Goal: Task Accomplishment & Management: Use online tool/utility

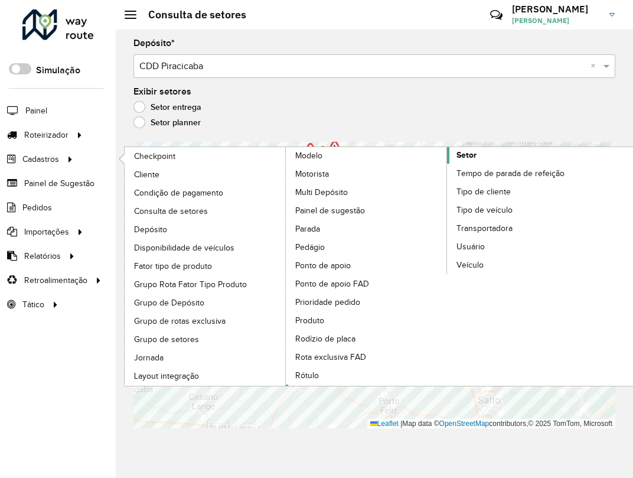
click at [514, 157] on link "Setor" at bounding box center [447, 266] width 323 height 238
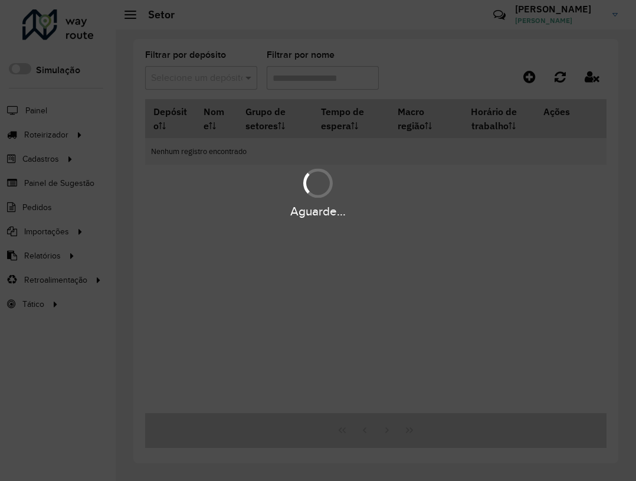
click at [215, 73] on div "Aguarde..." at bounding box center [318, 240] width 636 height 481
click at [203, 74] on div "Aguarde..." at bounding box center [318, 240] width 636 height 481
click at [202, 74] on div "Aguarde..." at bounding box center [318, 240] width 636 height 481
click at [204, 74] on div "Aguarde..." at bounding box center [318, 240] width 636 height 481
click at [210, 76] on div "Aguarde..." at bounding box center [318, 240] width 636 height 481
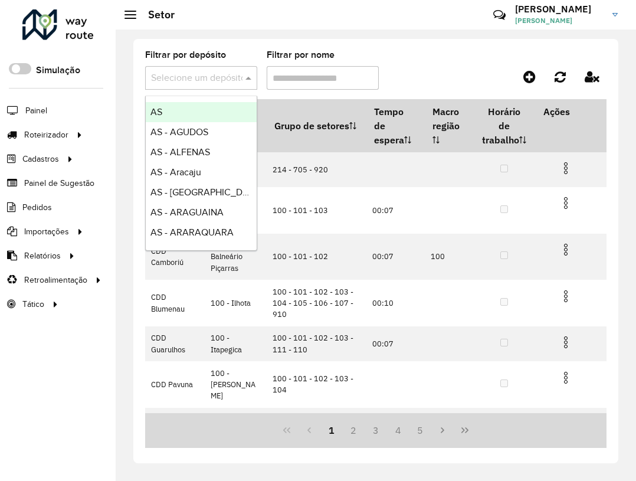
click at [195, 77] on input "text" at bounding box center [189, 78] width 77 height 14
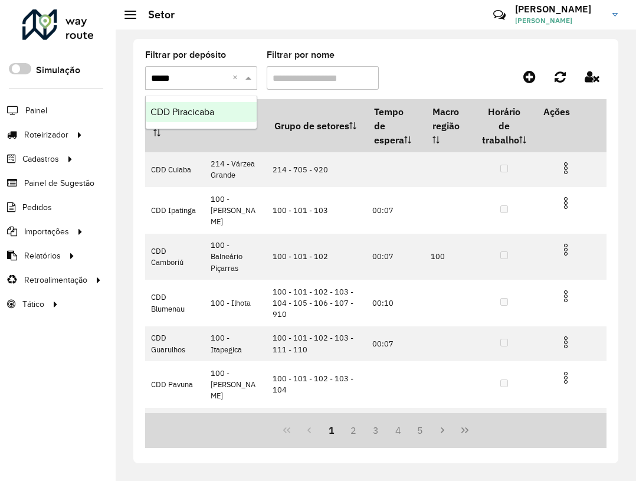
type input "******"
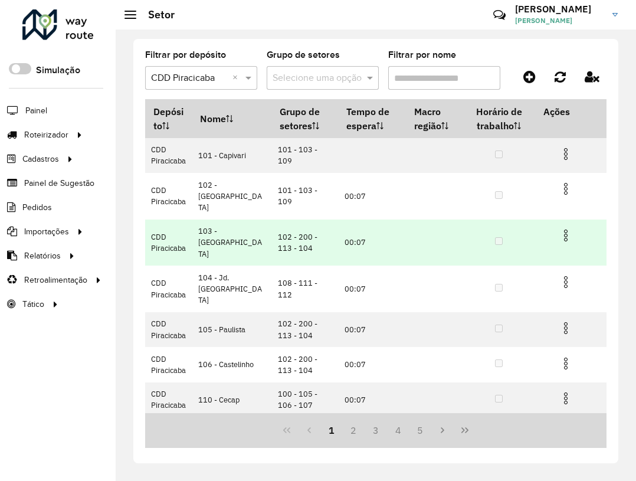
click at [306, 223] on td "102 - 200 - 113 - 104" at bounding box center [305, 243] width 67 height 47
click at [277, 231] on td "102 - 200 - 113 - 104" at bounding box center [305, 243] width 67 height 47
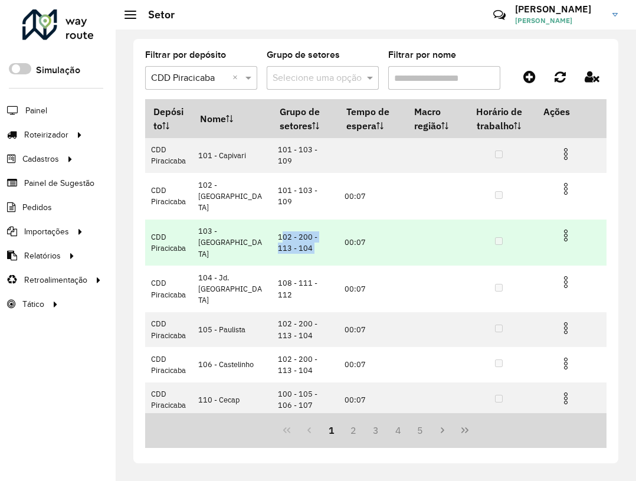
click at [277, 231] on td "102 - 200 - 113 - 104" at bounding box center [305, 243] width 67 height 47
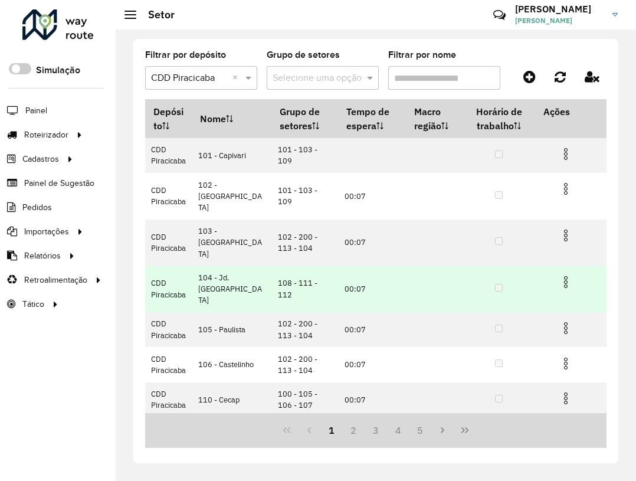
click at [295, 266] on td "108 - 111 - 112" at bounding box center [305, 289] width 67 height 47
click at [298, 266] on td "108 - 111 - 112" at bounding box center [305, 289] width 67 height 47
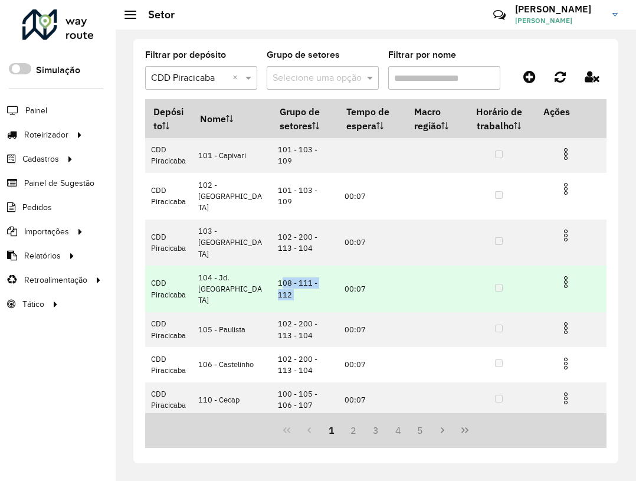
click at [298, 266] on td "108 - 111 - 112" at bounding box center [305, 289] width 67 height 47
click at [315, 266] on td "108 - 111 - 112" at bounding box center [305, 289] width 67 height 47
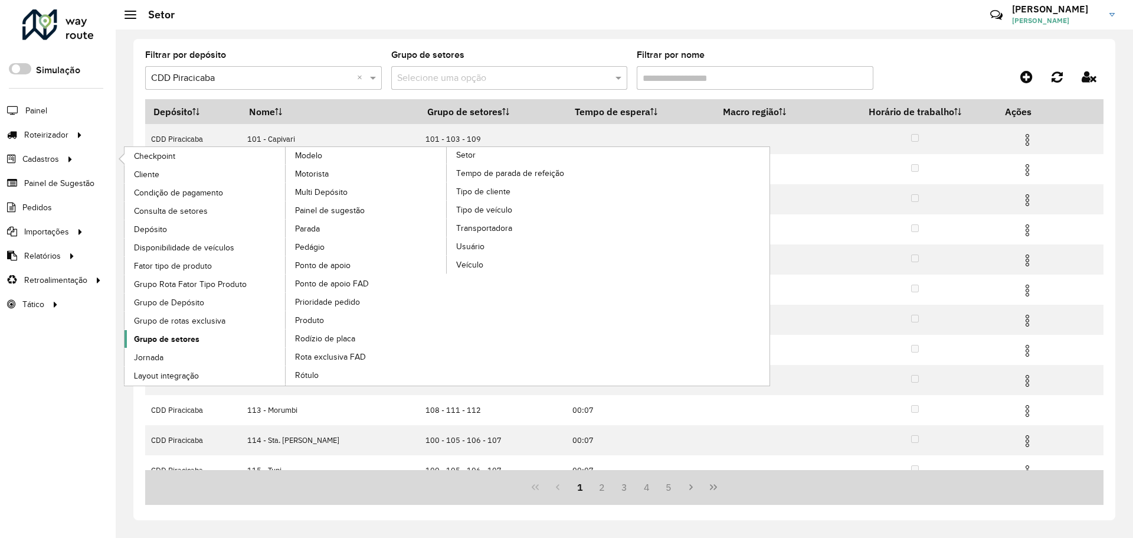
click at [191, 335] on span "Grupo de setores" at bounding box center [167, 339] width 66 height 12
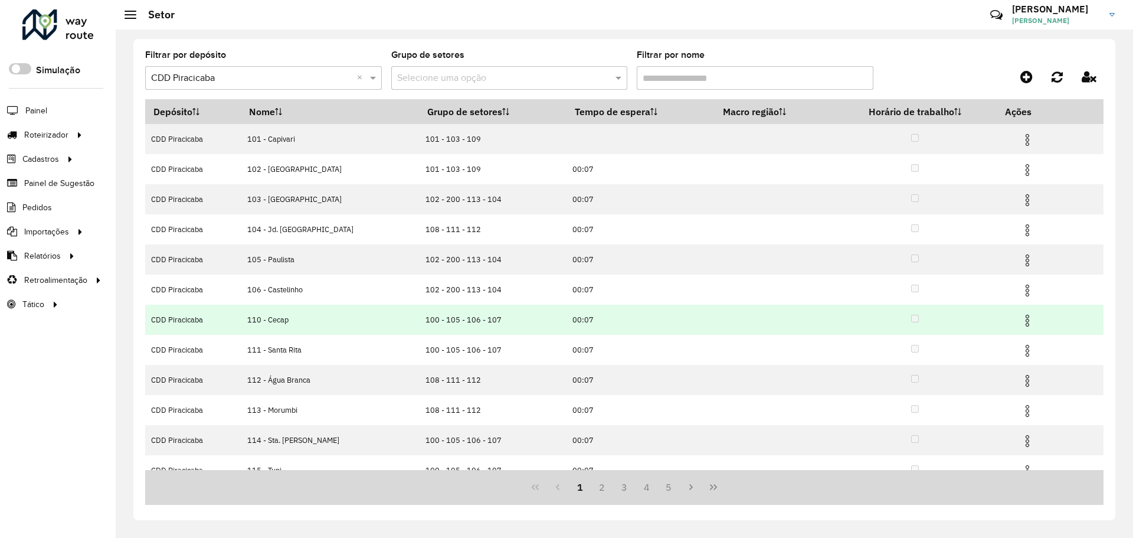
click at [440, 321] on td "100 - 105 - 106 - 107" at bounding box center [493, 320] width 148 height 30
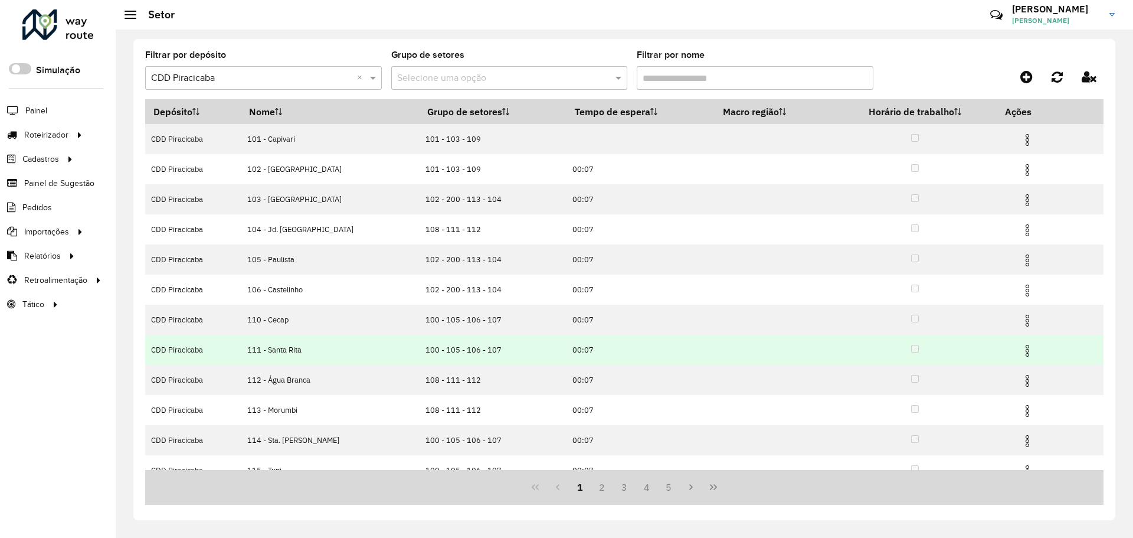
click at [439, 351] on td "100 - 105 - 106 - 107" at bounding box center [493, 350] width 148 height 30
click at [437, 348] on td "100 - 105 - 106 - 107" at bounding box center [493, 350] width 148 height 30
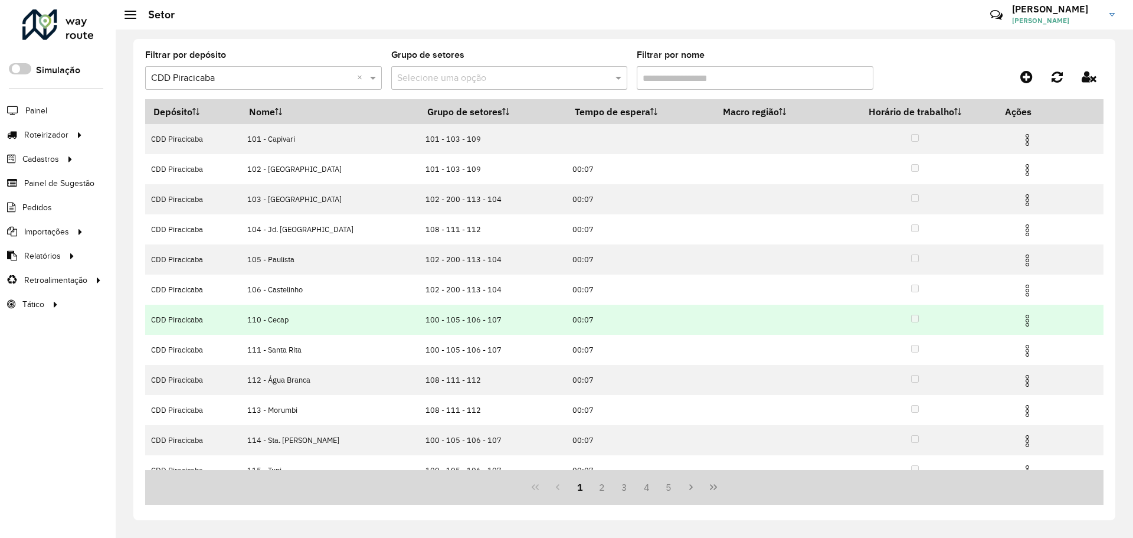
click at [421, 311] on td "100 - 105 - 106 - 107" at bounding box center [493, 320] width 148 height 30
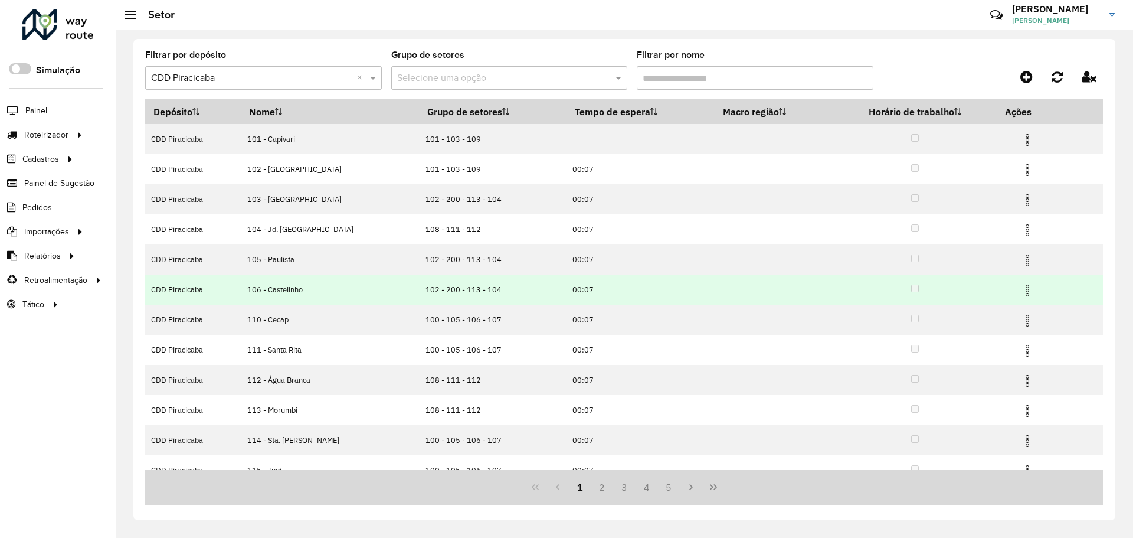
click at [419, 294] on td "102 - 200 - 113 - 104" at bounding box center [493, 289] width 148 height 30
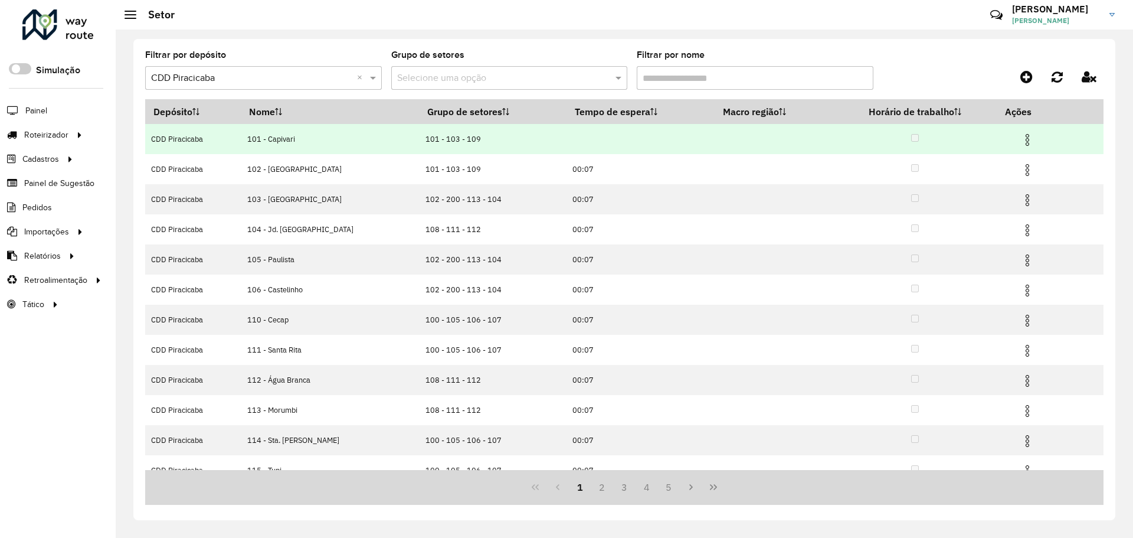
click at [419, 145] on td "101 - 103 - 109" at bounding box center [493, 139] width 148 height 30
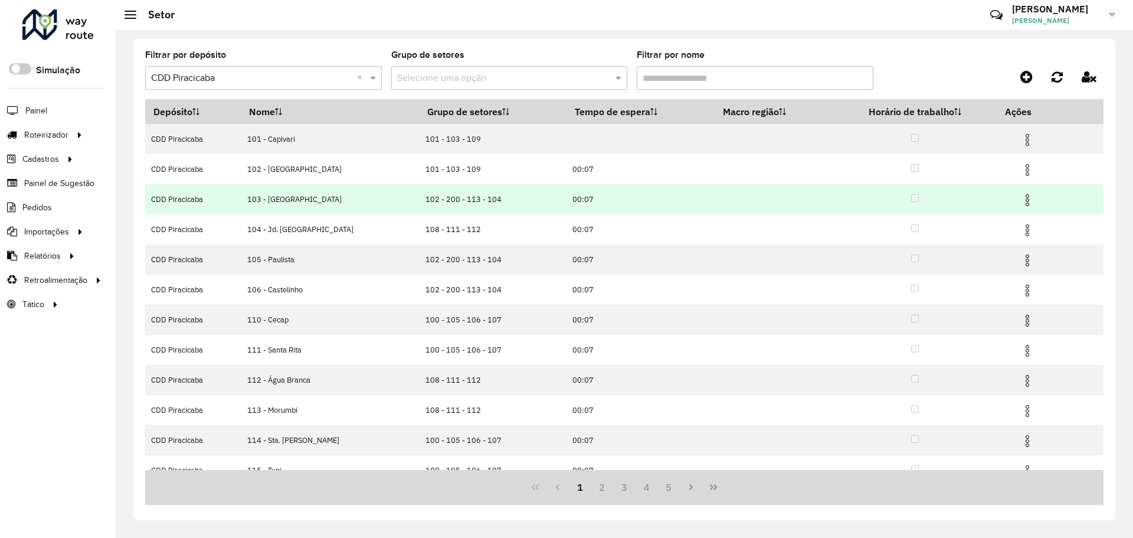
click at [419, 200] on td "102 - 200 - 113 - 104" at bounding box center [493, 199] width 148 height 30
click at [429, 201] on td "102 - 200 - 113 - 104" at bounding box center [493, 199] width 148 height 30
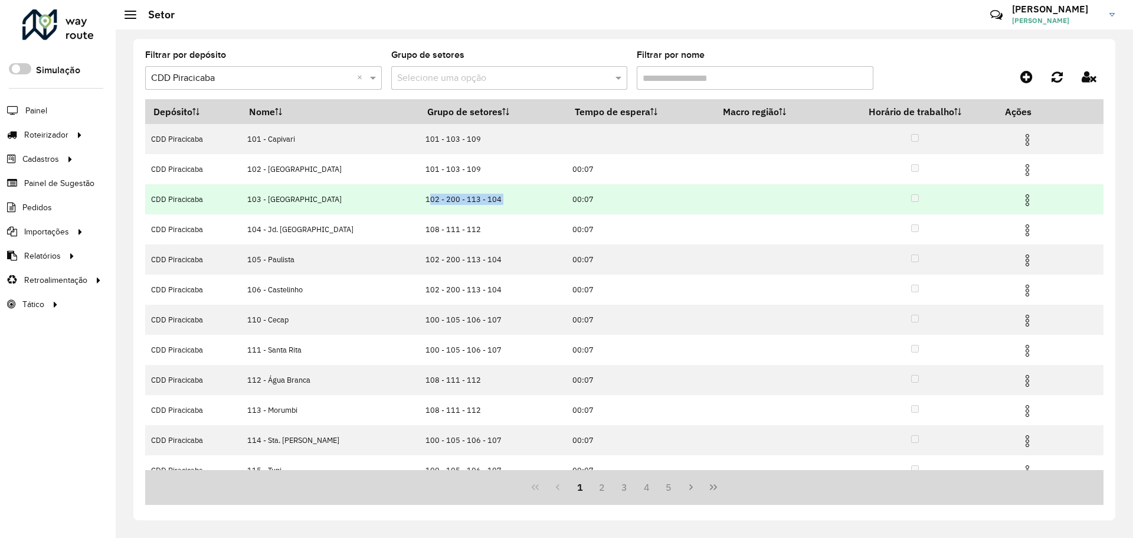
click at [429, 201] on td "102 - 200 - 113 - 104" at bounding box center [493, 199] width 148 height 30
click at [433, 204] on td "102 - 200 - 113 - 104" at bounding box center [493, 199] width 148 height 30
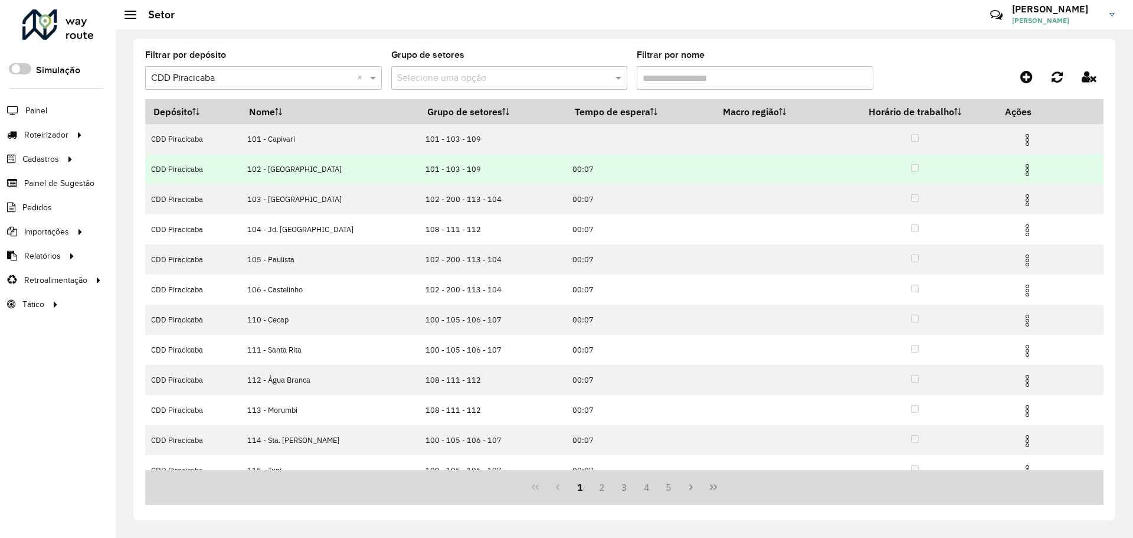
click at [426, 169] on td "101 - 103 - 109" at bounding box center [493, 169] width 148 height 30
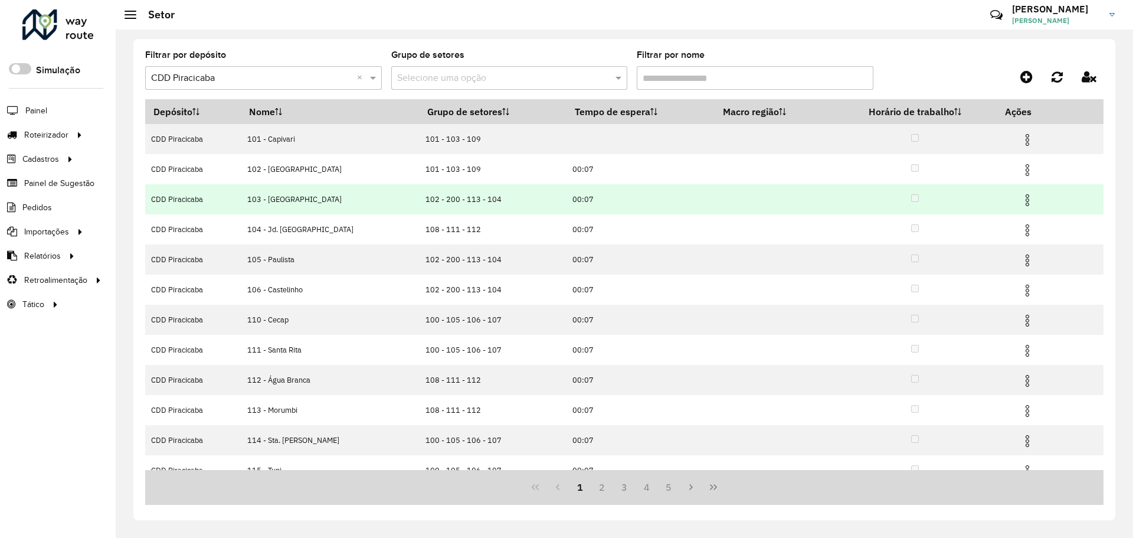
click at [449, 199] on td "102 - 200 - 113 - 104" at bounding box center [493, 199] width 148 height 30
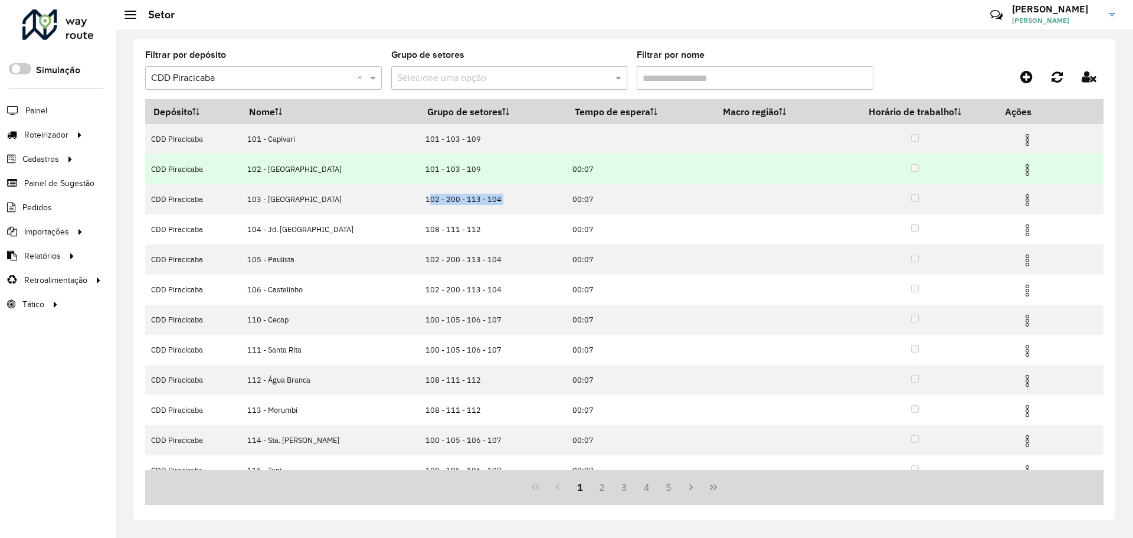
drag, startPoint x: 410, startPoint y: 198, endPoint x: 393, endPoint y: 164, distance: 38.3
click at [419, 197] on td "102 - 200 - 113 - 104" at bounding box center [493, 199] width 148 height 30
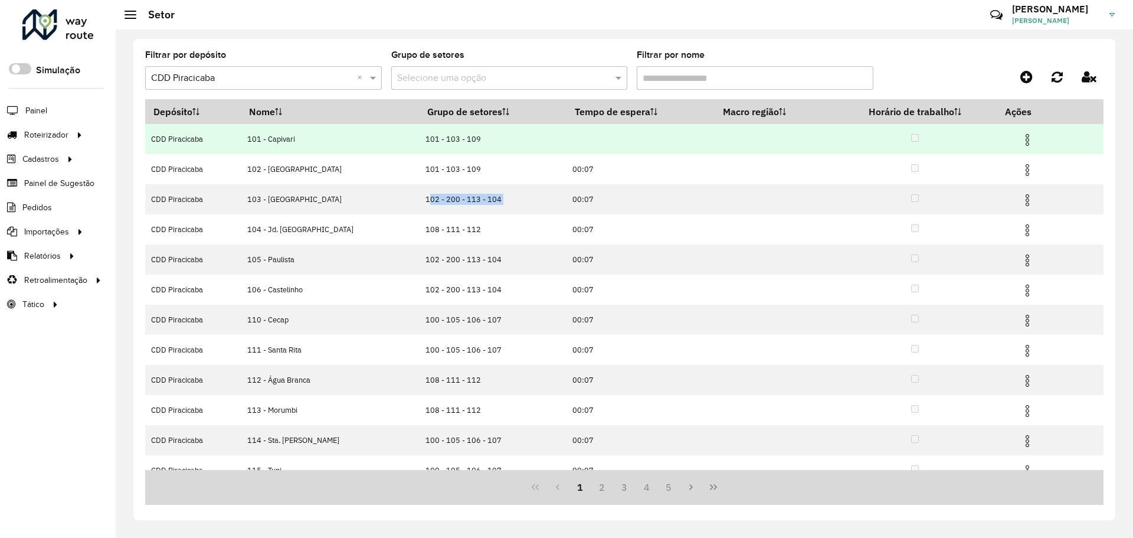
drag, startPoint x: 381, startPoint y: 138, endPoint x: 456, endPoint y: 140, distance: 75.0
click at [456, 140] on tr "CDD Piracicaba 101 - Capivari 101 - 103 - 109" at bounding box center [624, 139] width 959 height 30
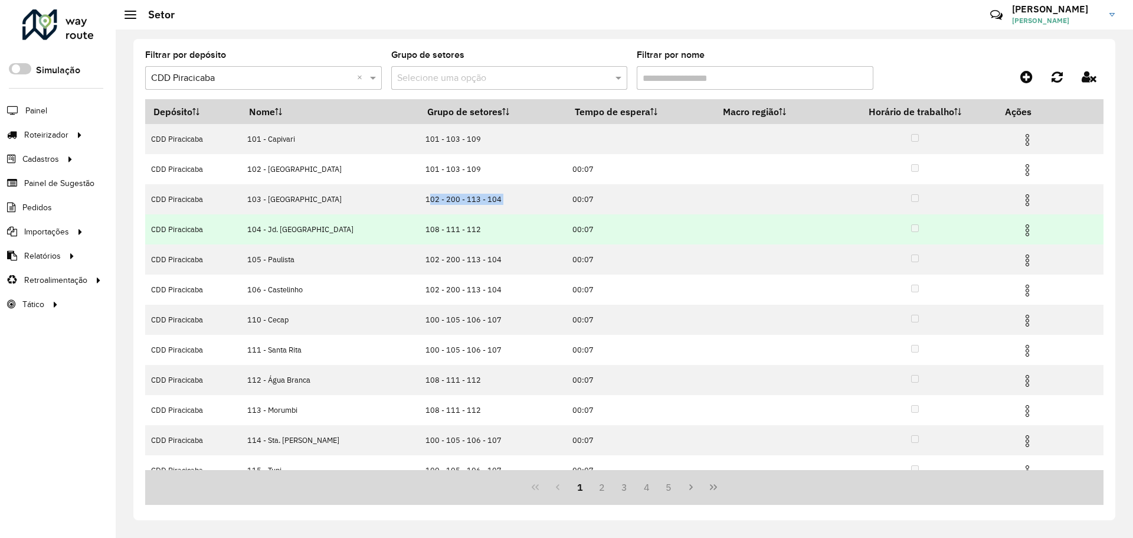
click at [469, 212] on td "102 - 200 - 113 - 104" at bounding box center [493, 199] width 148 height 30
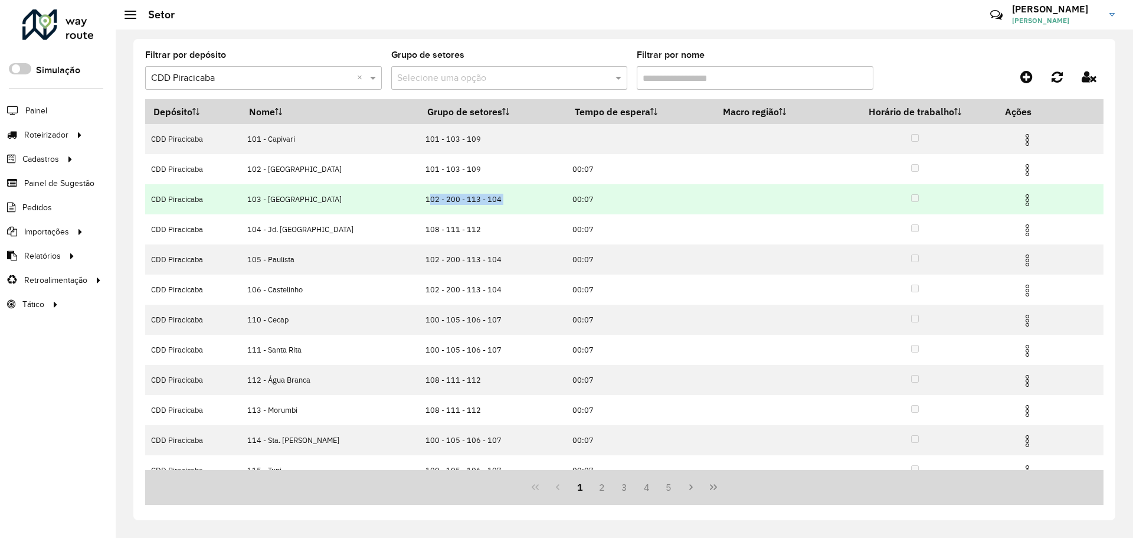
click at [467, 201] on td "102 - 200 - 113 - 104" at bounding box center [493, 199] width 148 height 30
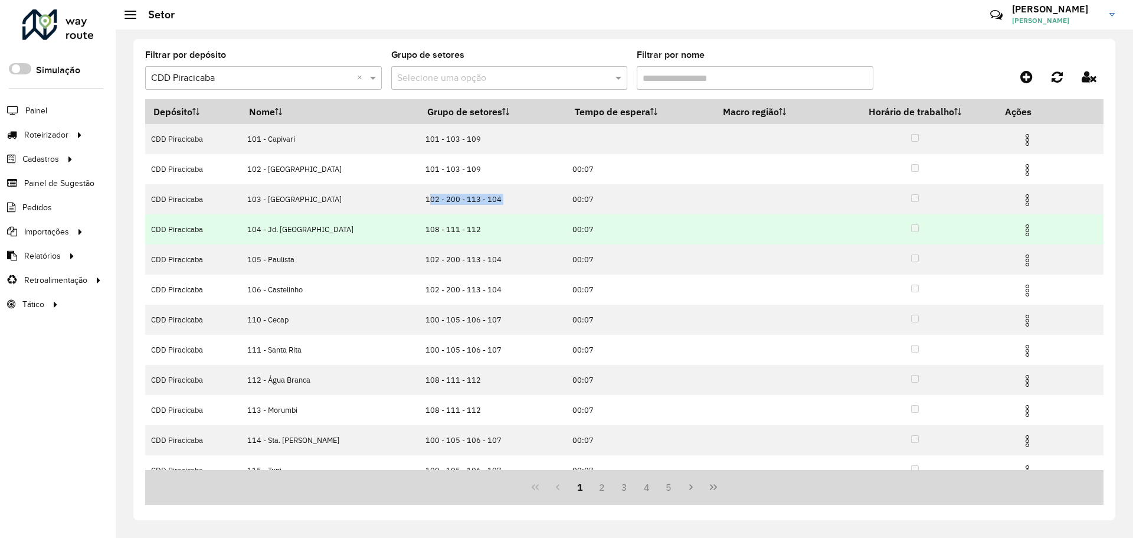
drag, startPoint x: 453, startPoint y: 231, endPoint x: 387, endPoint y: 230, distance: 65.5
click at [419, 230] on td "108 - 111 - 112" at bounding box center [493, 229] width 148 height 30
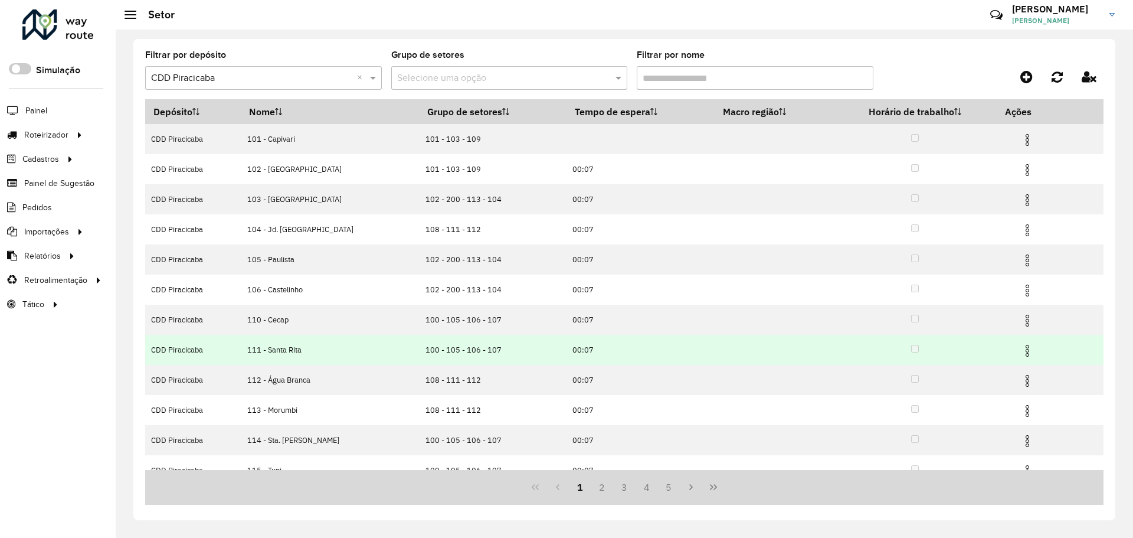
click at [439, 342] on td "100 - 105 - 106 - 107" at bounding box center [493, 350] width 148 height 30
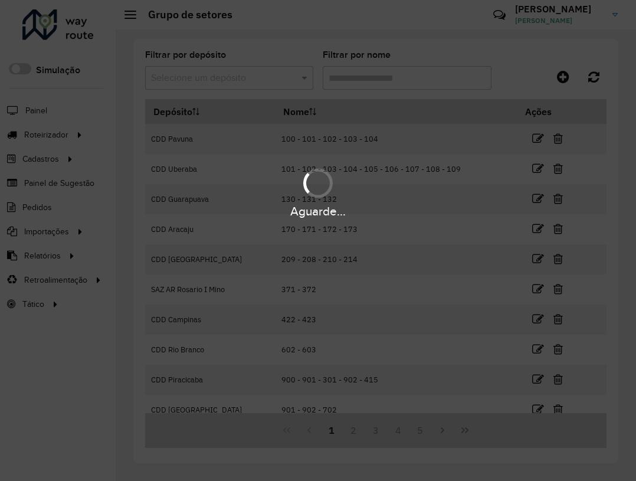
click at [236, 82] on hb-app "Aguarde... Pop-up bloqueado! Seu navegador bloqueou automáticamente a abertura …" at bounding box center [318, 240] width 636 height 481
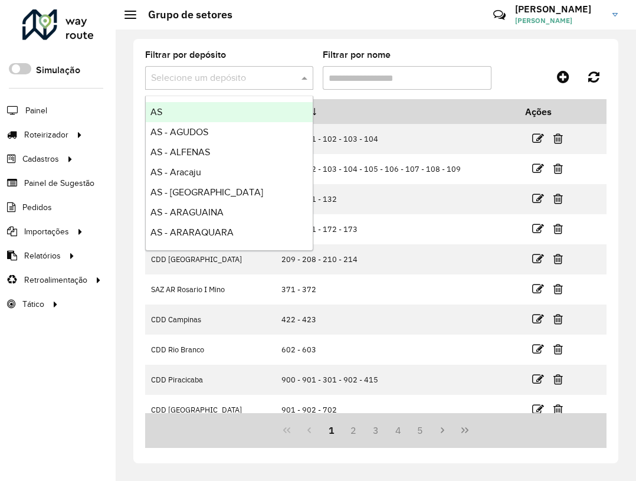
click at [239, 79] on input "text" at bounding box center [217, 78] width 133 height 14
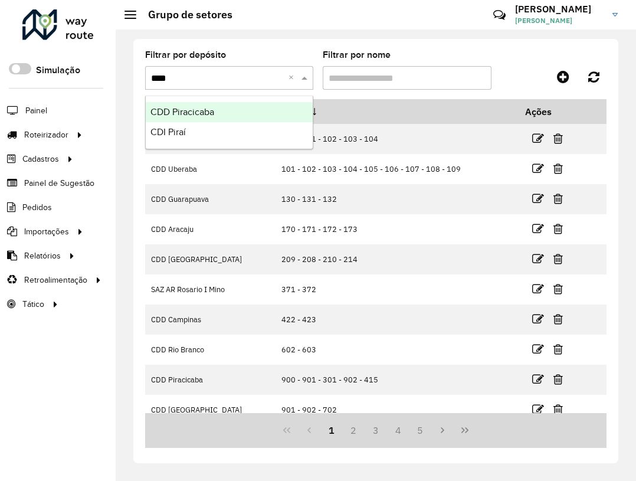
type input "*****"
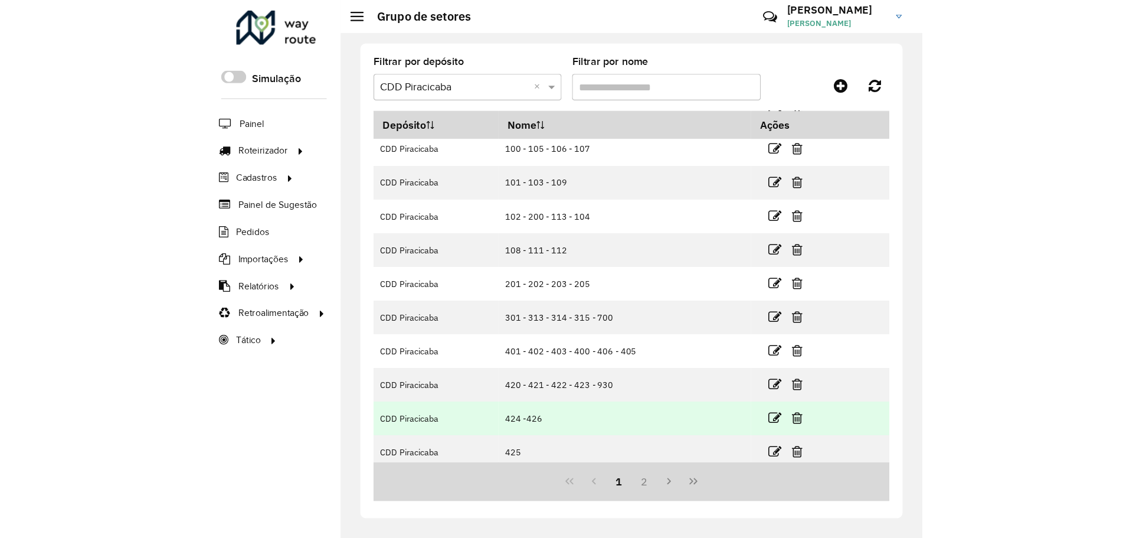
scroll to position [72, 0]
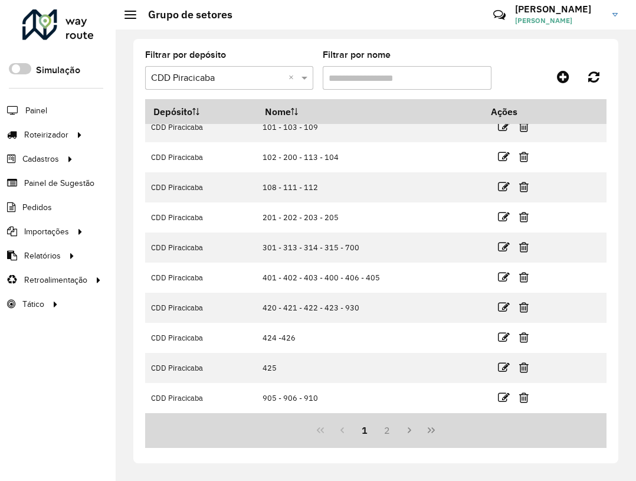
click at [488, 44] on div "Filtrar por depósito Selecione um depósito × CDD Piracicaba × Filtrar por nome …" at bounding box center [375, 251] width 485 height 424
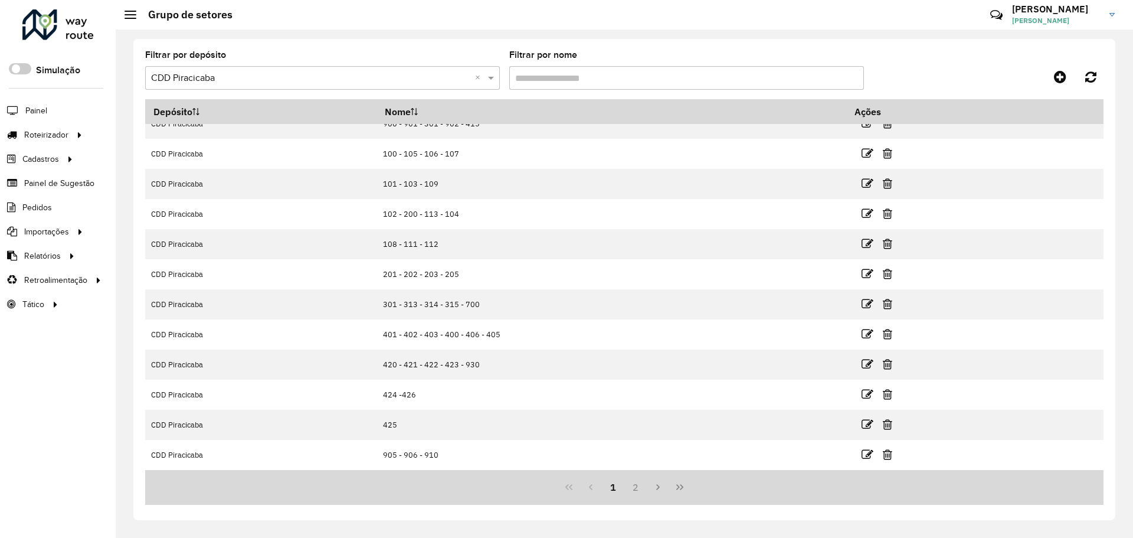
scroll to position [15, 0]
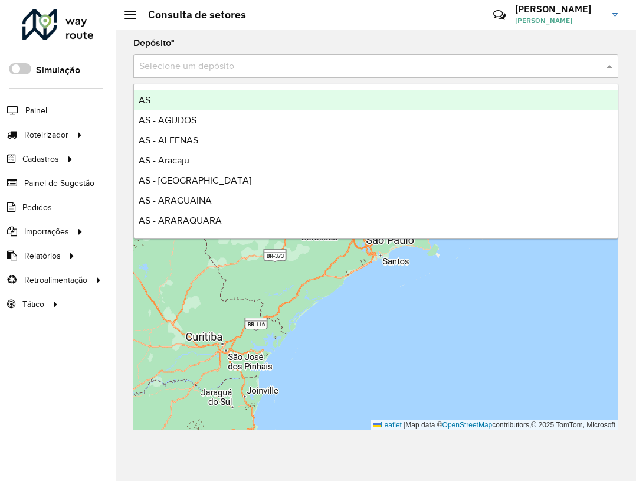
click at [212, 67] on input "text" at bounding box center [364, 67] width 450 height 14
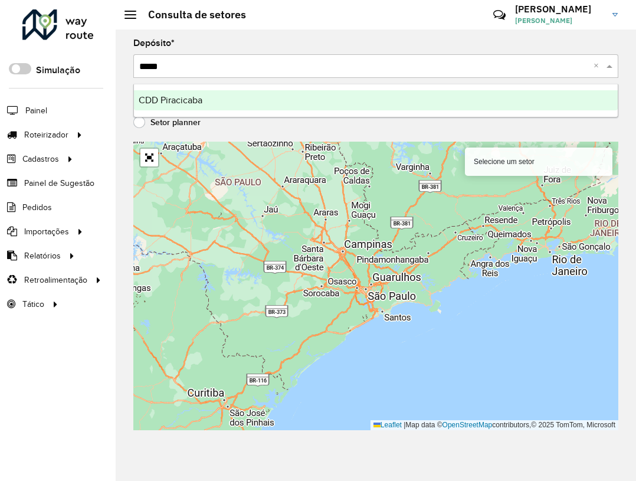
type input "******"
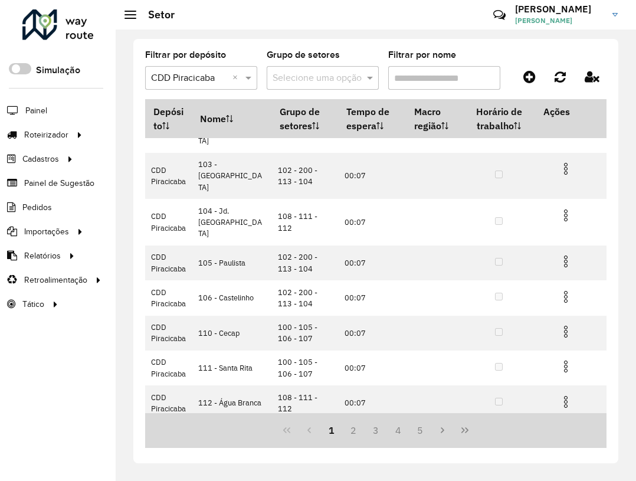
scroll to position [146, 0]
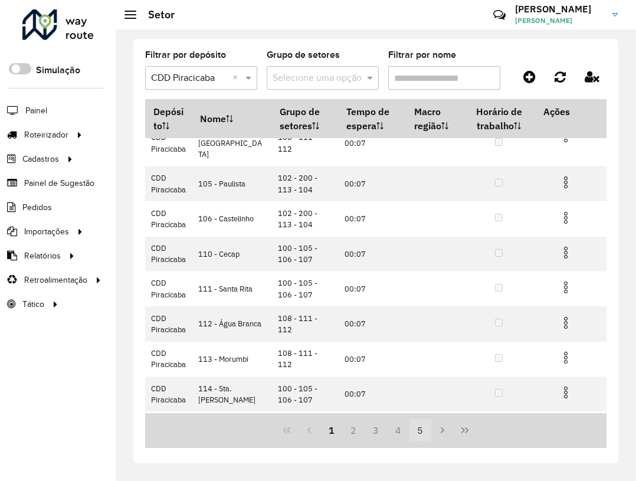
click at [428, 424] on button "5" at bounding box center [421, 430] width 22 height 22
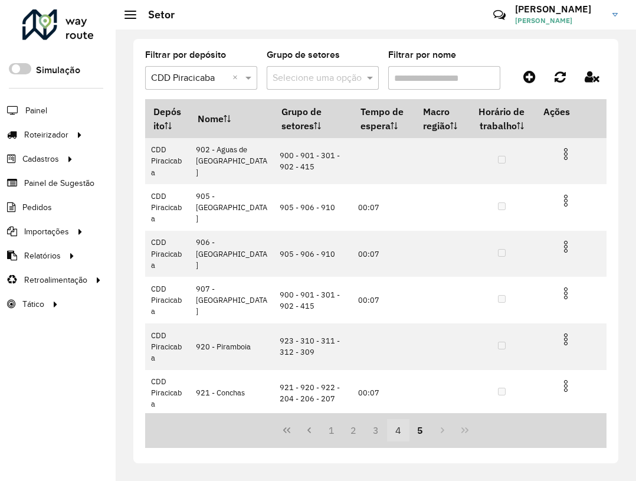
click at [394, 430] on button "4" at bounding box center [398, 430] width 22 height 22
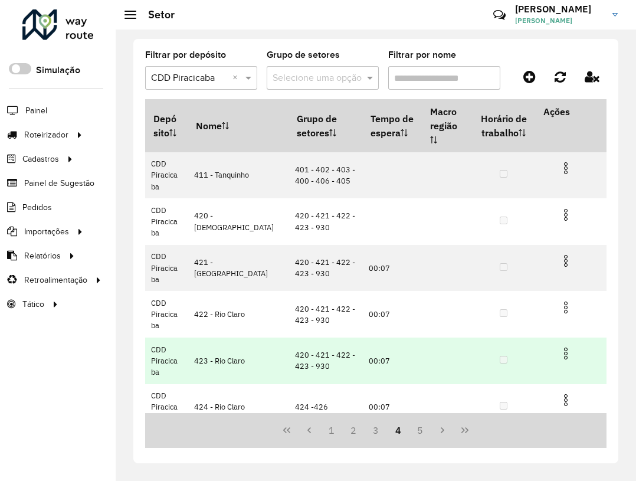
scroll to position [282, 0]
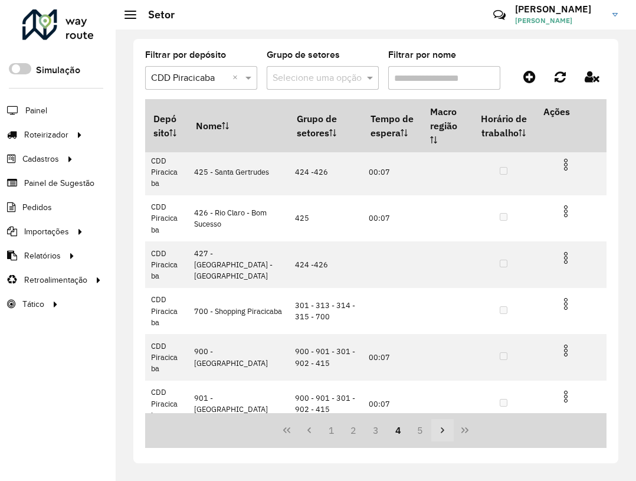
click at [434, 429] on button "Next Page" at bounding box center [442, 430] width 22 height 22
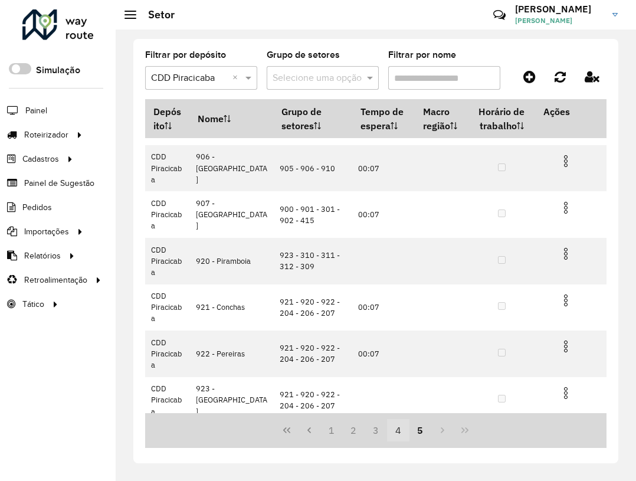
scroll to position [189, 0]
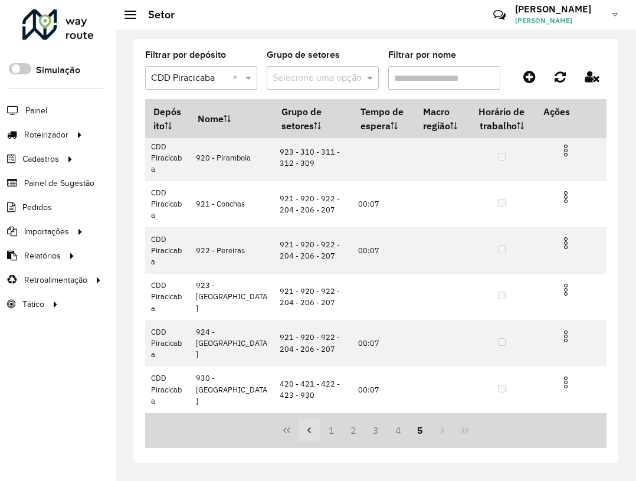
click at [302, 434] on button "Previous Page" at bounding box center [309, 430] width 22 height 22
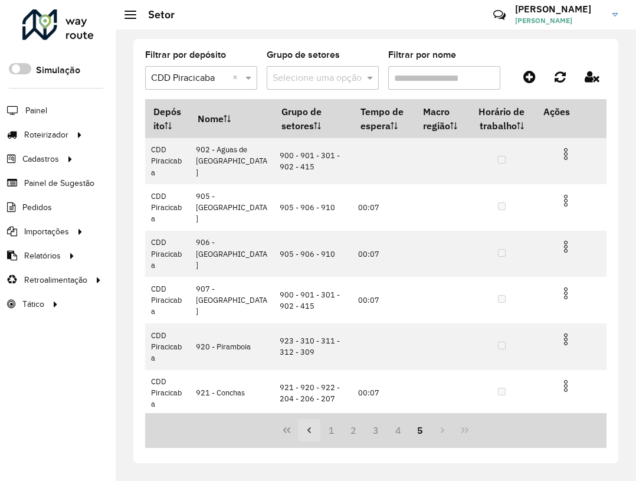
click at [302, 434] on button "Previous Page" at bounding box center [309, 430] width 22 height 22
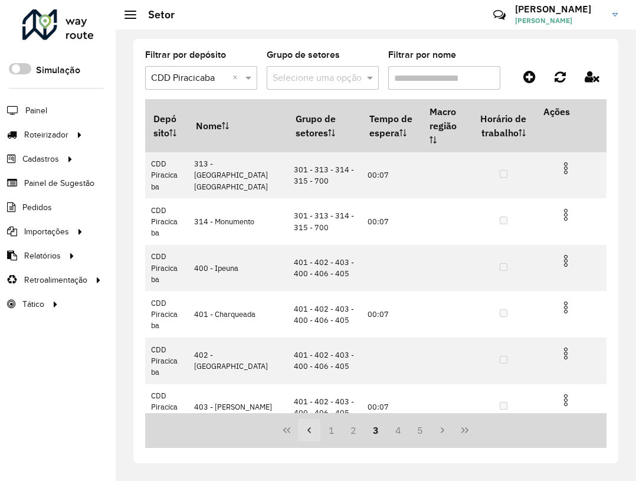
click at [303, 433] on button "Previous Page" at bounding box center [309, 430] width 22 height 22
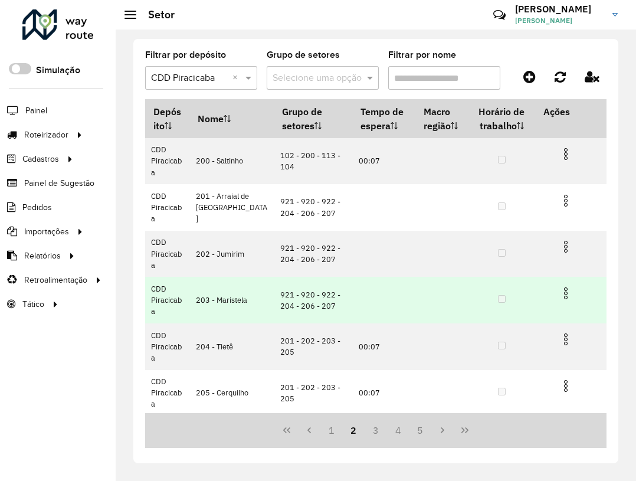
drag, startPoint x: 303, startPoint y: 433, endPoint x: 319, endPoint y: 278, distance: 156.1
click at [319, 278] on div "Depósito Nome Grupo de setores Tempo de espera Macro região Horário de trabalho…" at bounding box center [376, 273] width 462 height 349
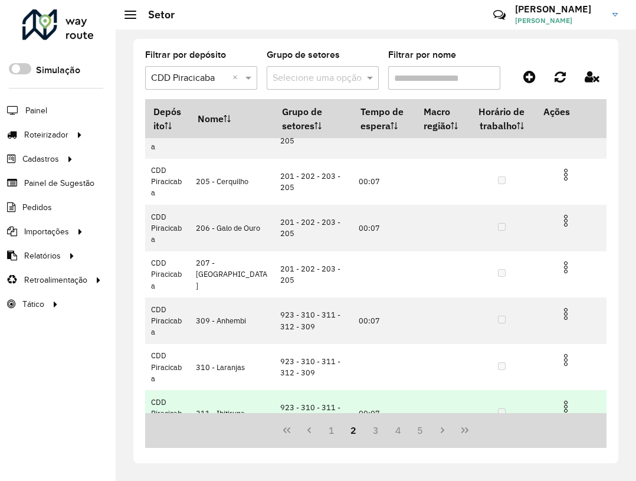
scroll to position [282, 0]
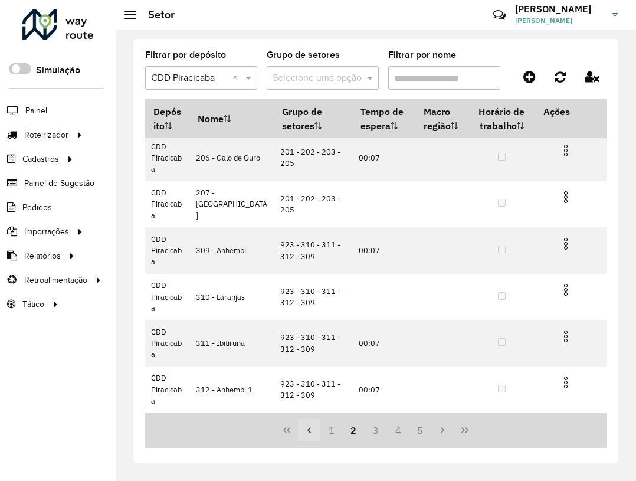
click at [306, 430] on icon "Previous Page" at bounding box center [309, 430] width 9 height 9
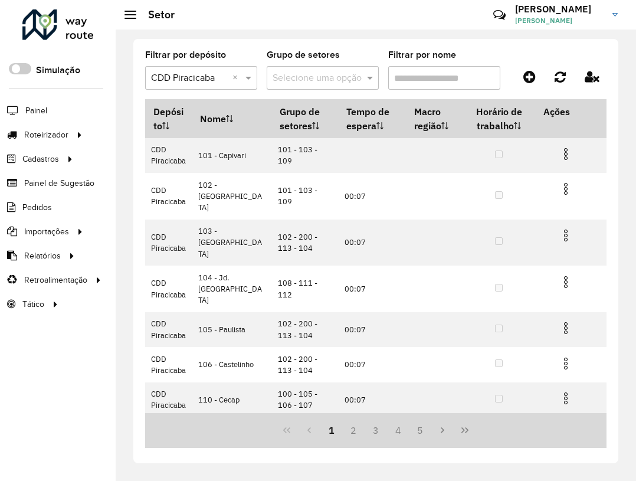
scroll to position [146, 0]
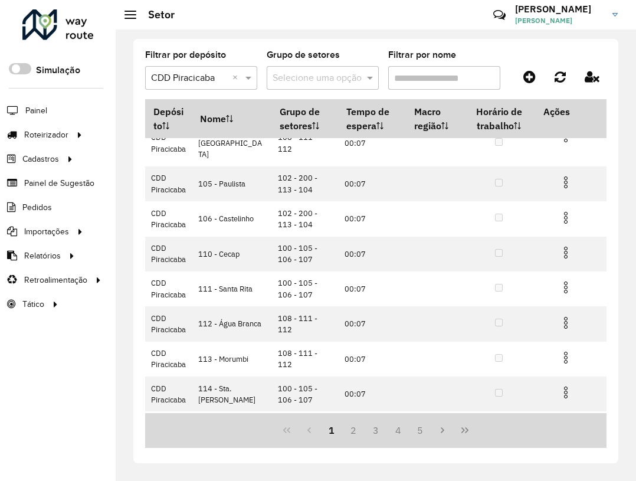
click at [310, 431] on div "1 2 3 4 5" at bounding box center [376, 430] width 462 height 35
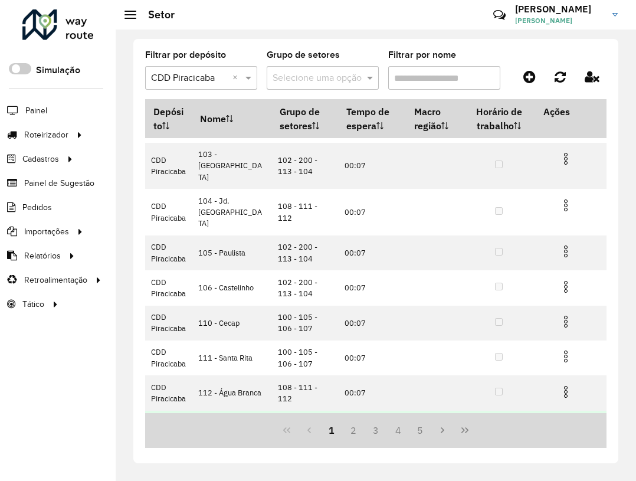
scroll to position [0, 0]
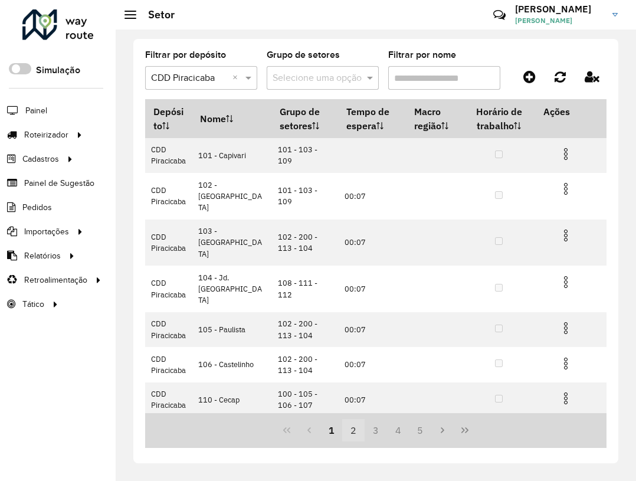
click at [364, 424] on button "2" at bounding box center [353, 430] width 22 height 22
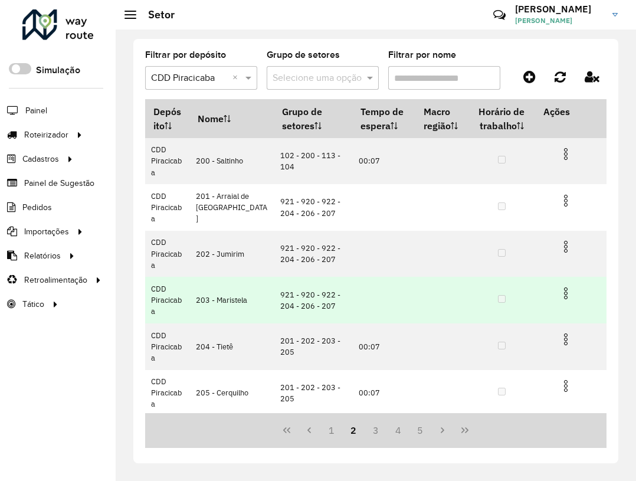
scroll to position [282, 0]
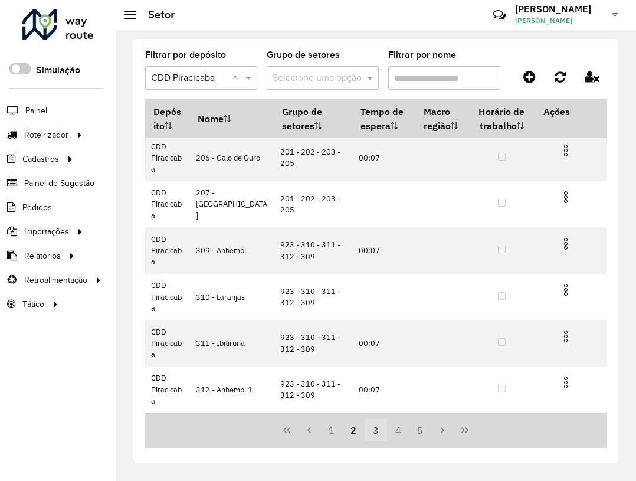
click at [375, 432] on button "3" at bounding box center [376, 430] width 22 height 22
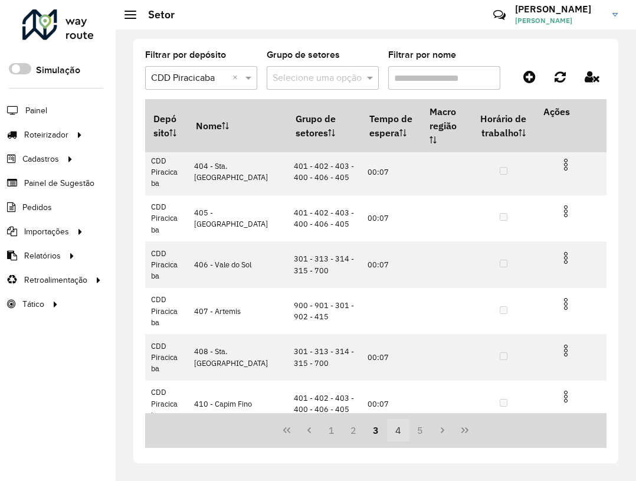
click at [397, 433] on button "4" at bounding box center [398, 430] width 22 height 22
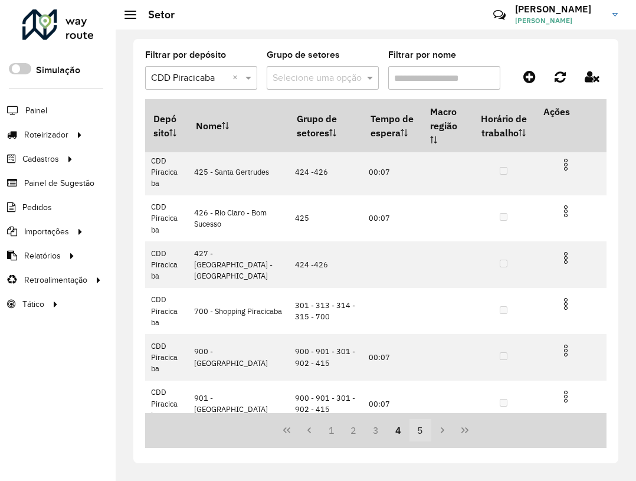
click at [422, 430] on button "5" at bounding box center [421, 430] width 22 height 22
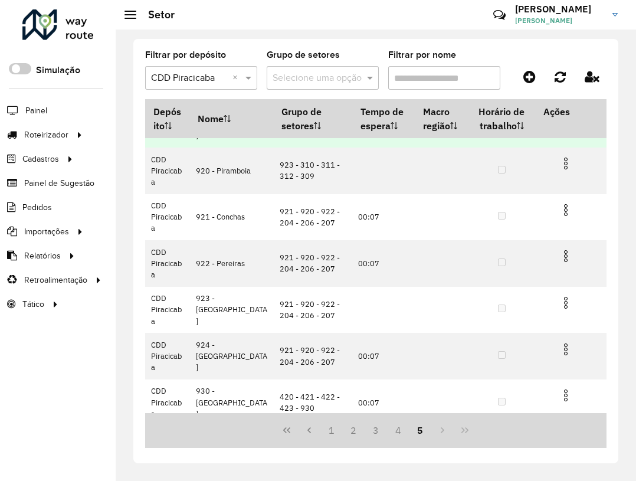
scroll to position [189, 0]
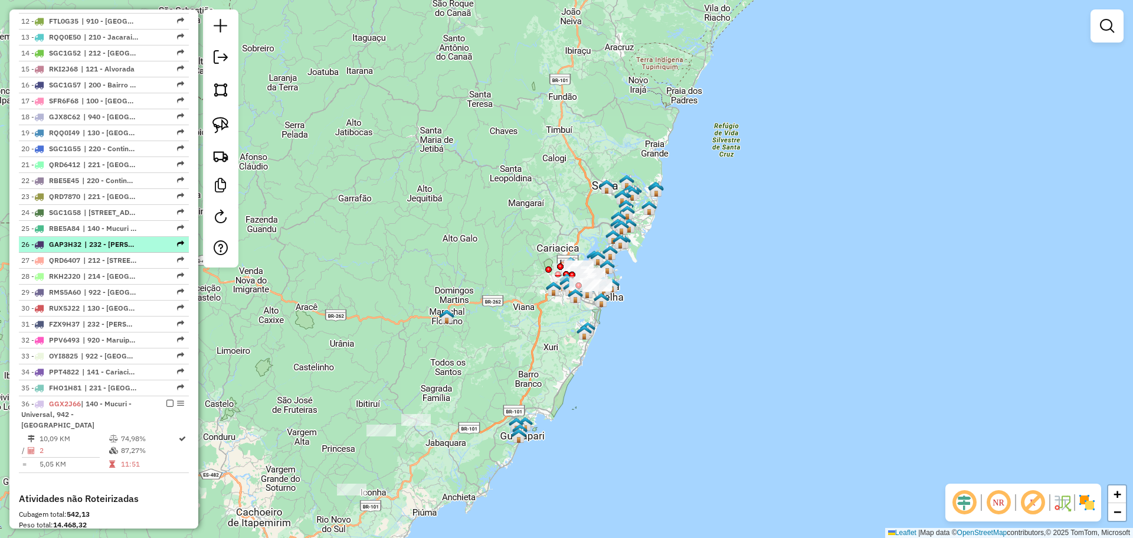
scroll to position [867, 0]
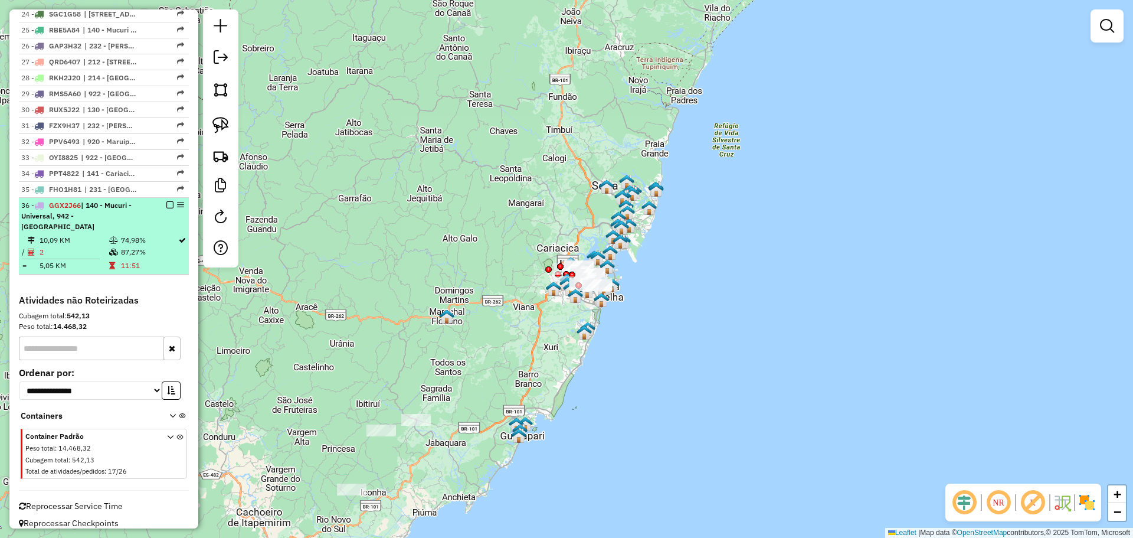
select select "**********"
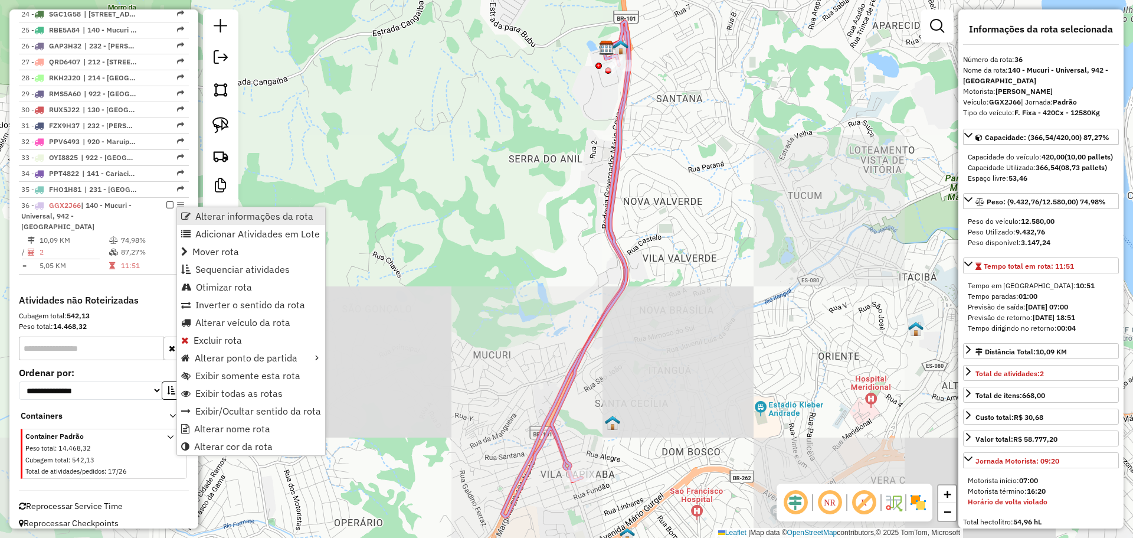
click at [185, 215] on span "Alterar informações da rota" at bounding box center [185, 215] width 9 height 9
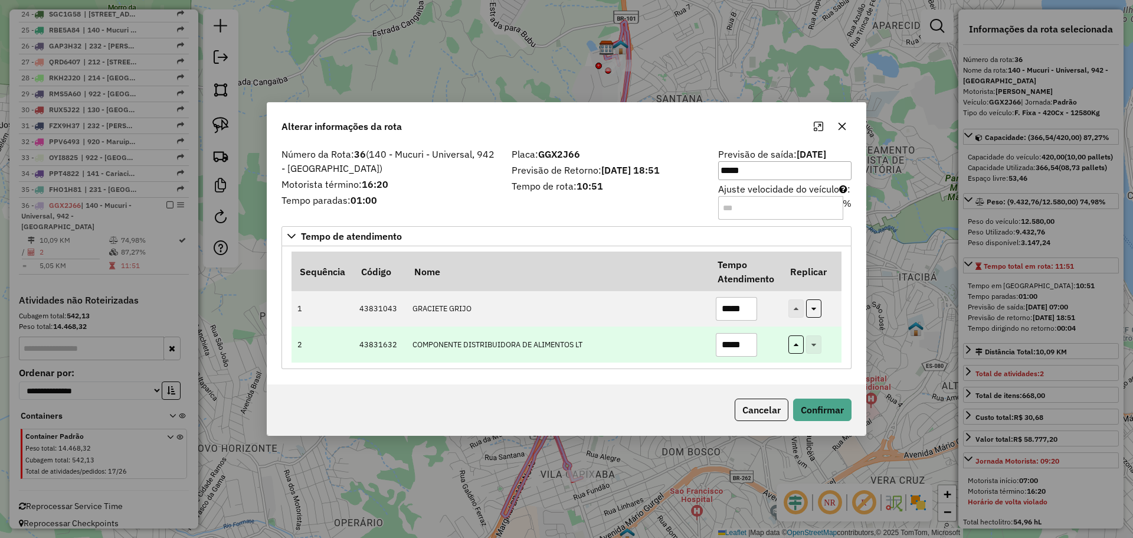
click at [730, 341] on input "*****" at bounding box center [736, 345] width 41 height 24
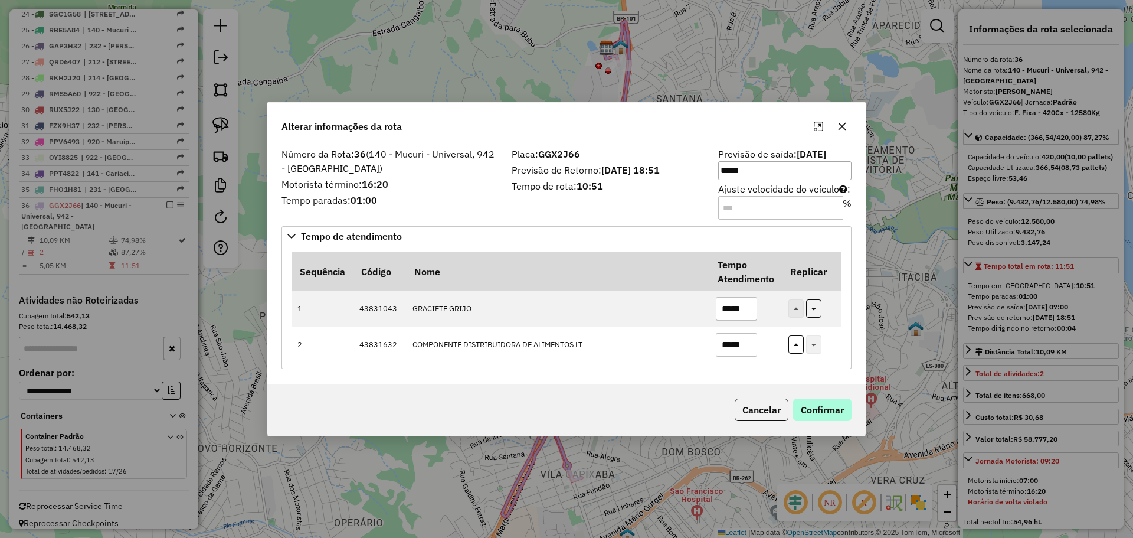
type input "*****"
click at [815, 405] on button "Confirmar" at bounding box center [822, 409] width 58 height 22
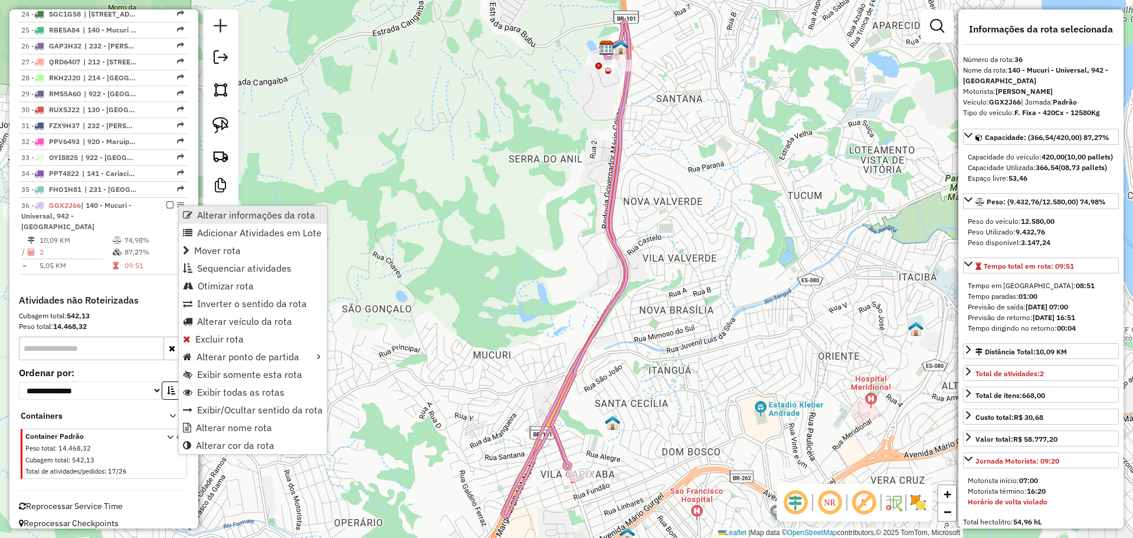
click at [189, 215] on span "Alterar informações da rota" at bounding box center [187, 214] width 9 height 9
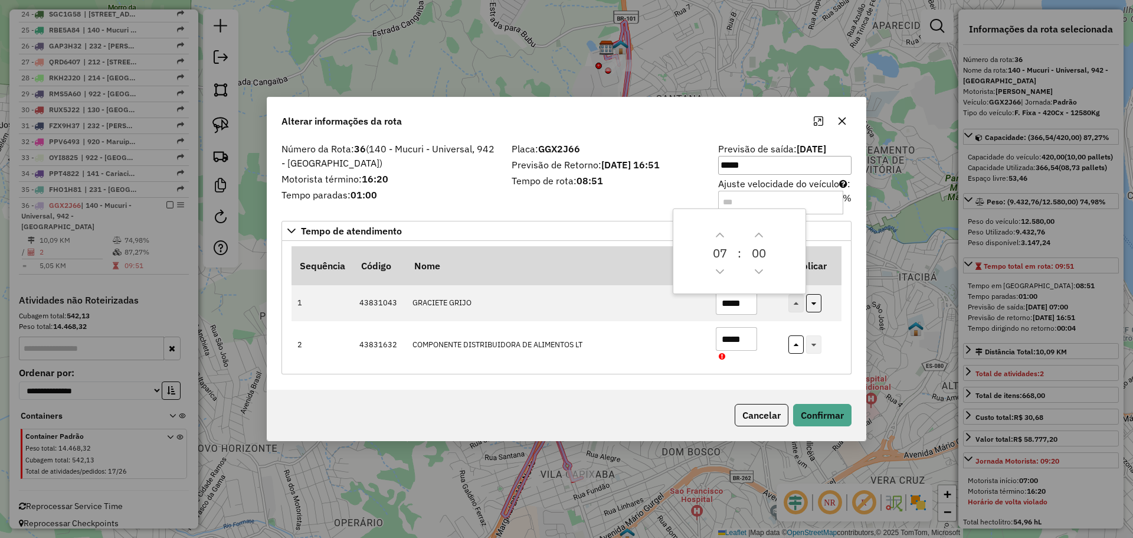
click at [760, 202] on input "Ajuste velocidade do veículo : %" at bounding box center [780, 203] width 125 height 24
type input "**"
click at [833, 413] on button "Confirmar" at bounding box center [822, 415] width 58 height 22
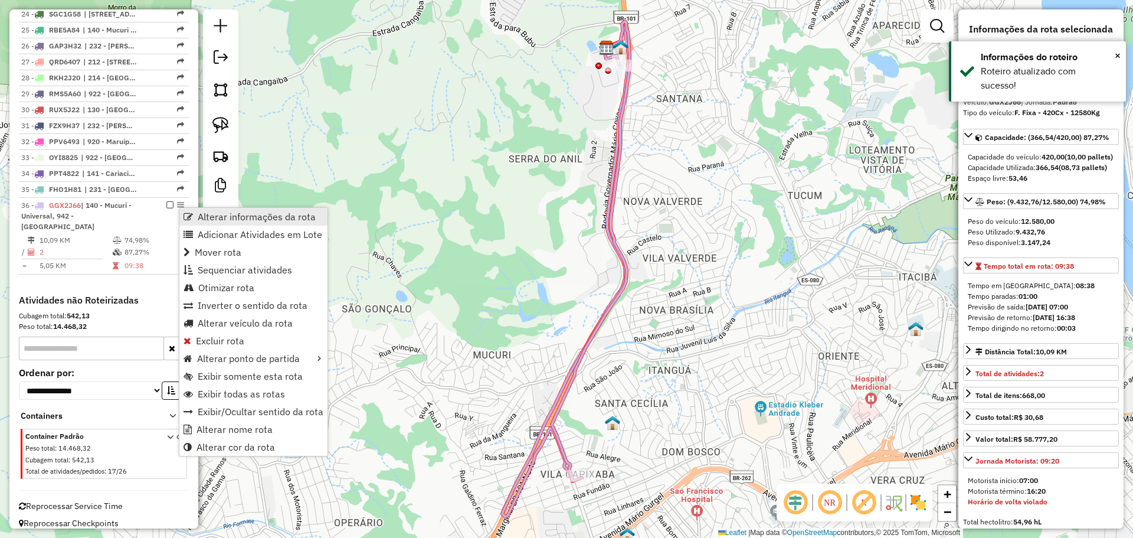
click at [192, 217] on span "Alterar informações da rota" at bounding box center [188, 216] width 9 height 9
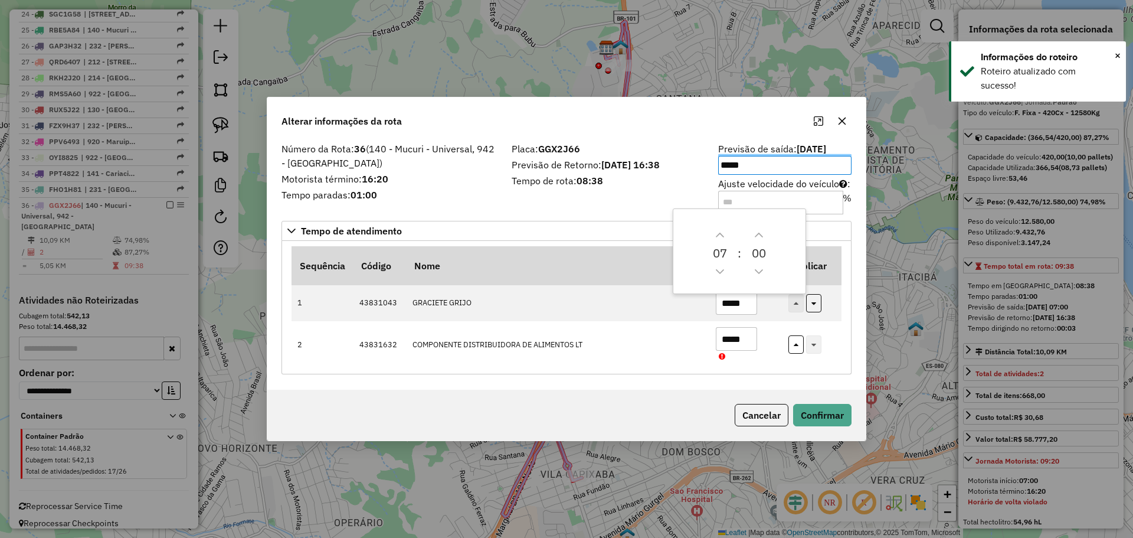
click at [805, 202] on input "**" at bounding box center [780, 203] width 125 height 24
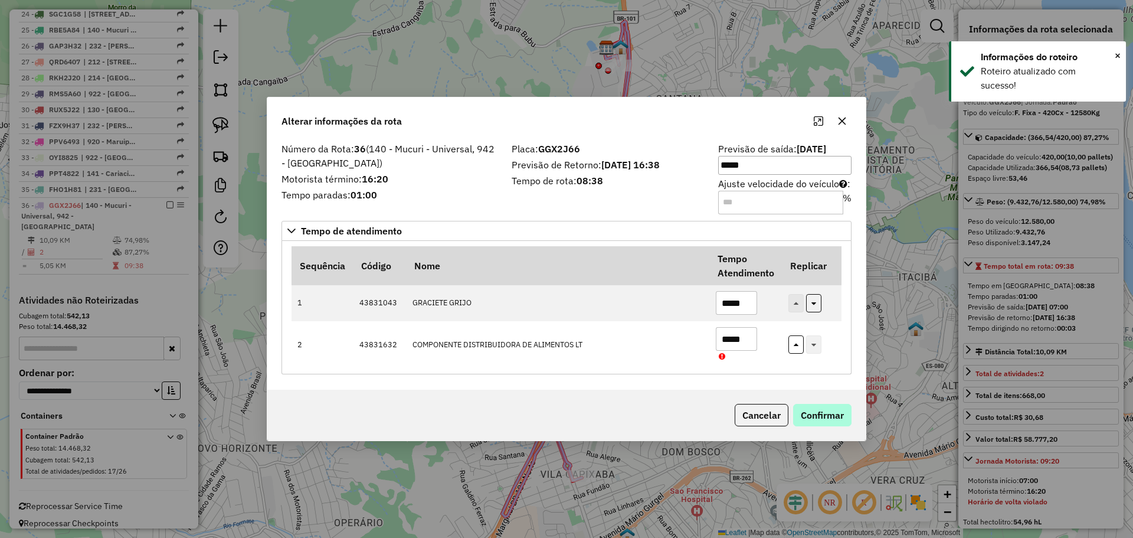
type input "**"
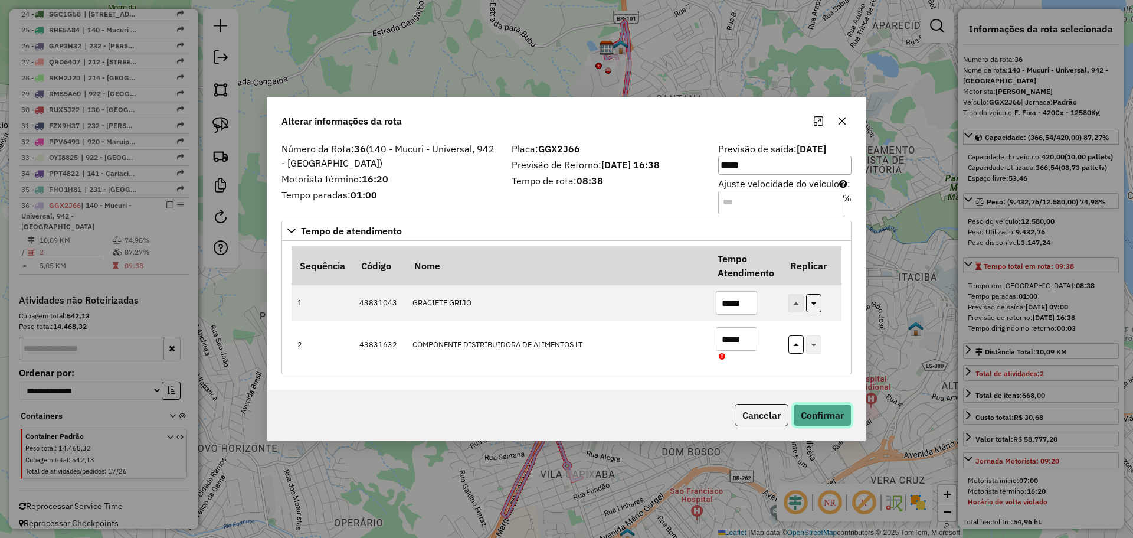
click at [816, 409] on button "Confirmar" at bounding box center [822, 415] width 58 height 22
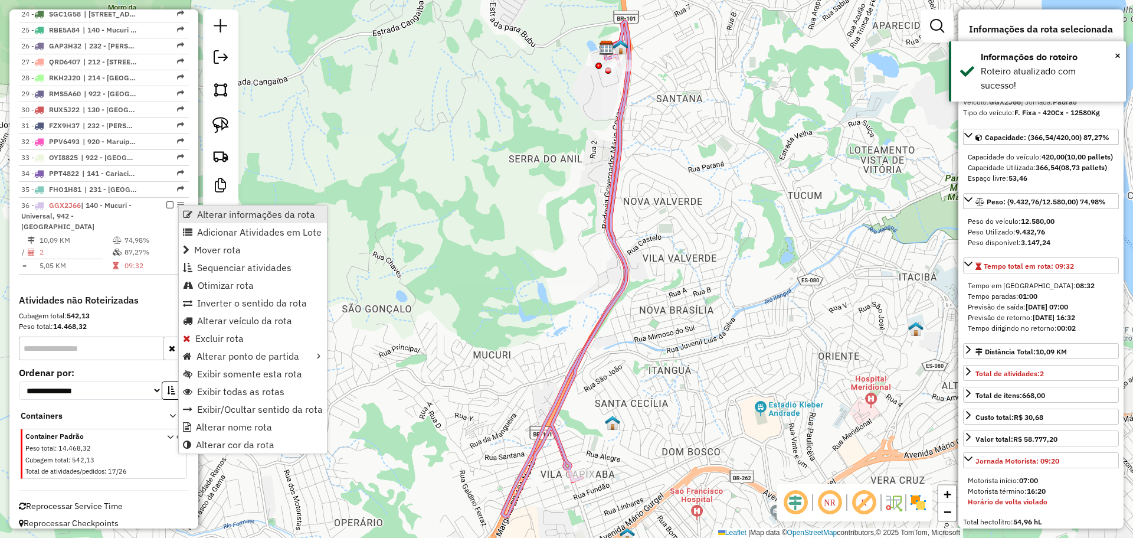
click at [195, 217] on link "Alterar informações da rota" at bounding box center [253, 214] width 148 height 18
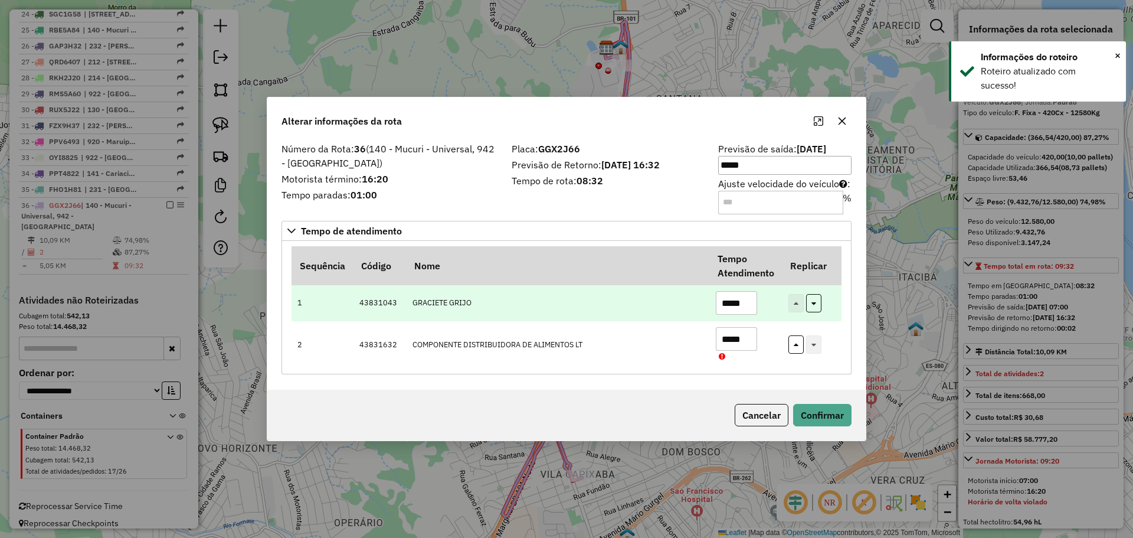
click at [735, 301] on input "*****" at bounding box center [736, 303] width 41 height 24
drag, startPoint x: 728, startPoint y: 302, endPoint x: 759, endPoint y: 300, distance: 31.3
click at [759, 300] on td "*****" at bounding box center [745, 303] width 73 height 36
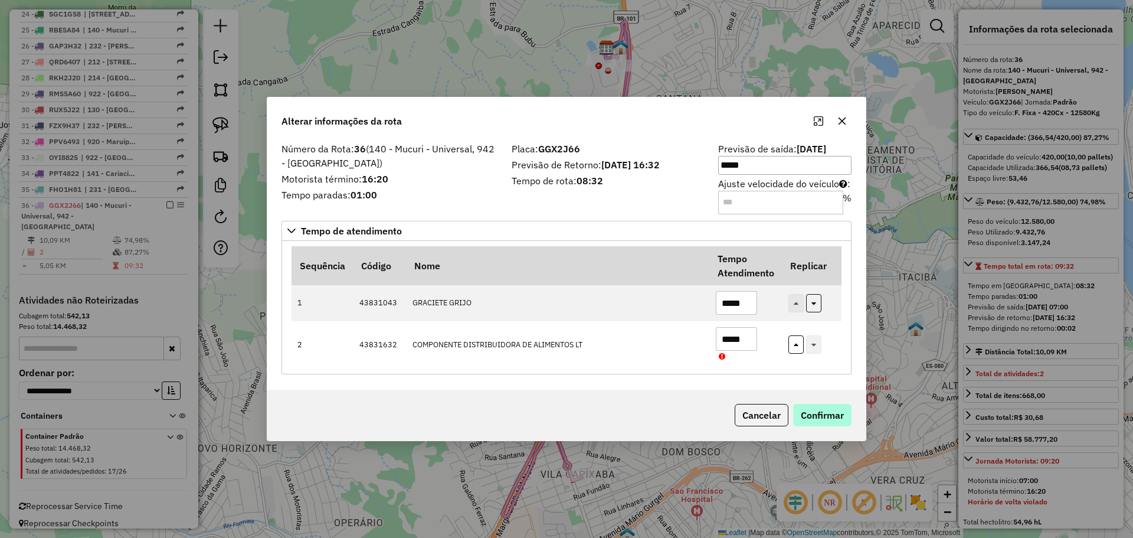
type input "*****"
click at [818, 408] on button "Confirmar" at bounding box center [822, 415] width 58 height 22
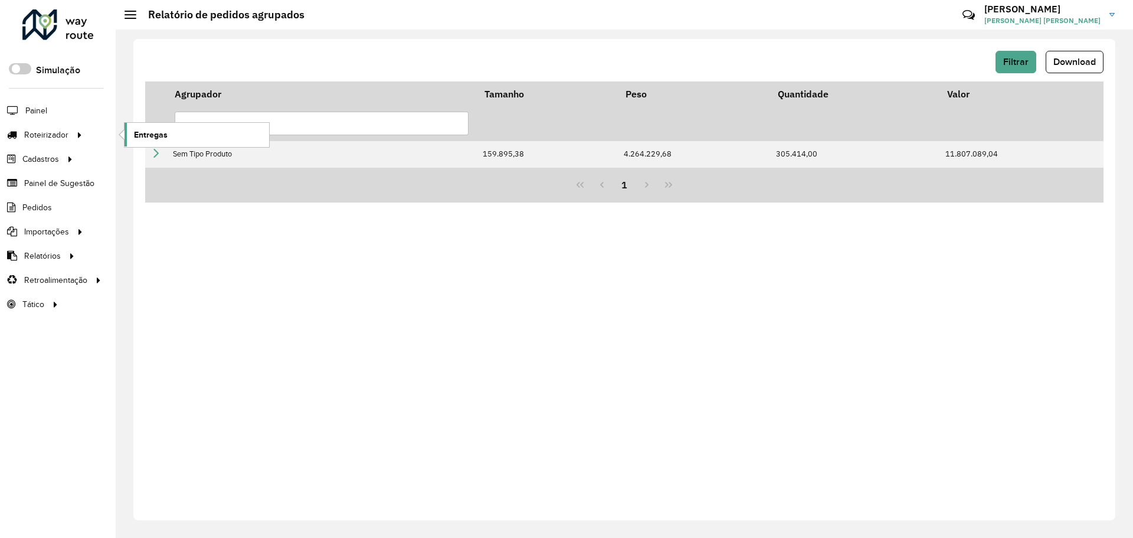
click at [166, 130] on span "Entregas" at bounding box center [151, 135] width 34 height 12
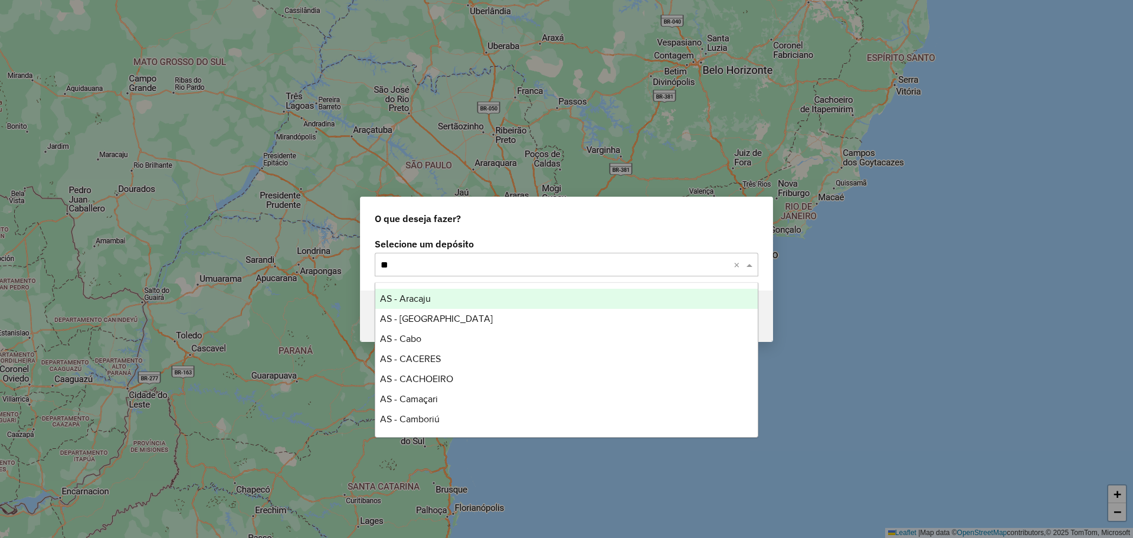
type input "***"
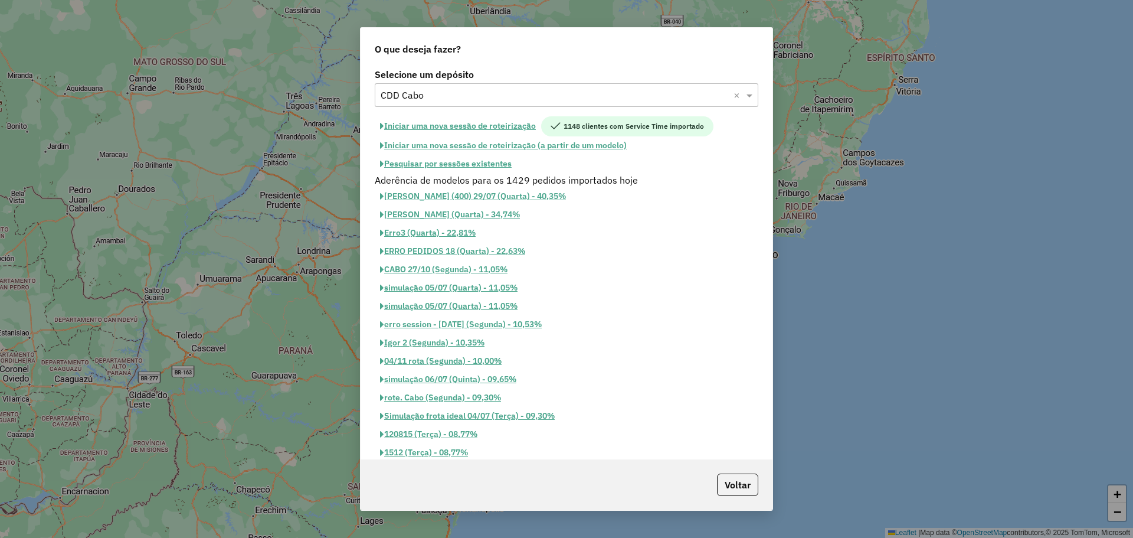
click at [486, 162] on button "Pesquisar por sessões existentes" at bounding box center [446, 164] width 142 height 18
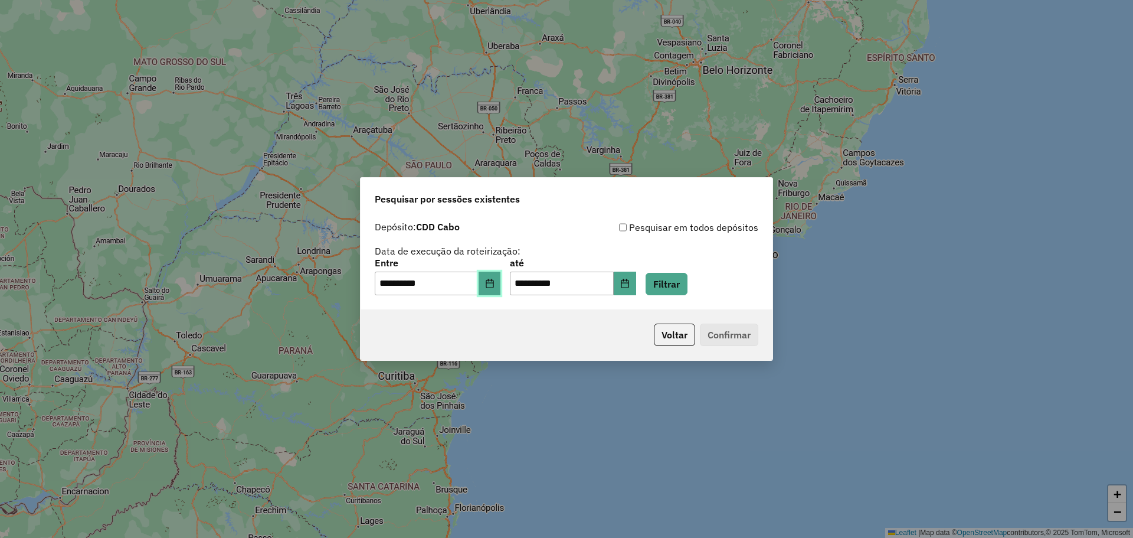
click at [497, 293] on button "Choose Date" at bounding box center [490, 284] width 22 height 24
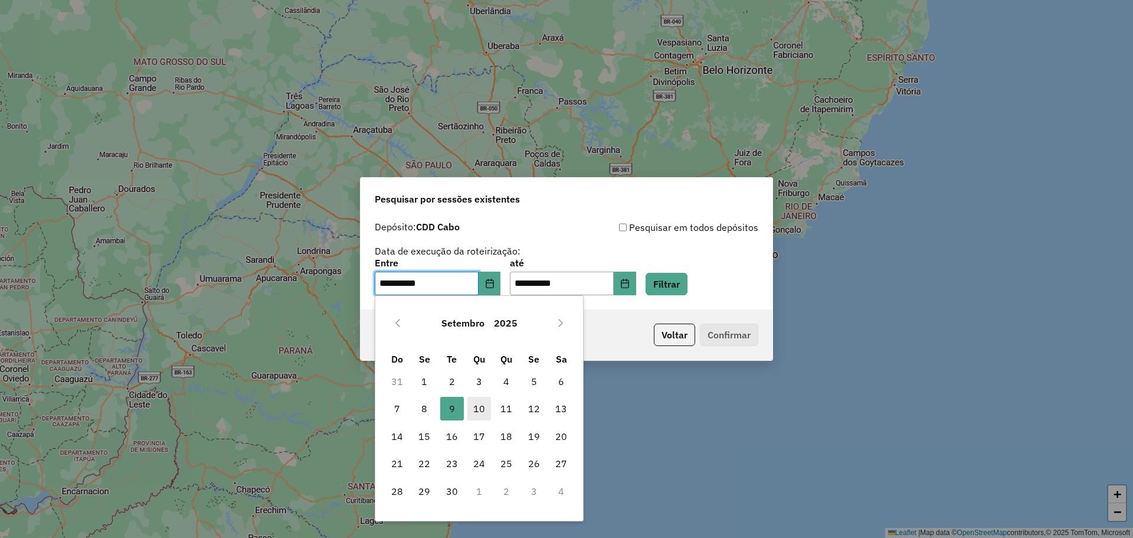
click at [482, 407] on span "10" at bounding box center [479, 409] width 24 height 24
type input "**********"
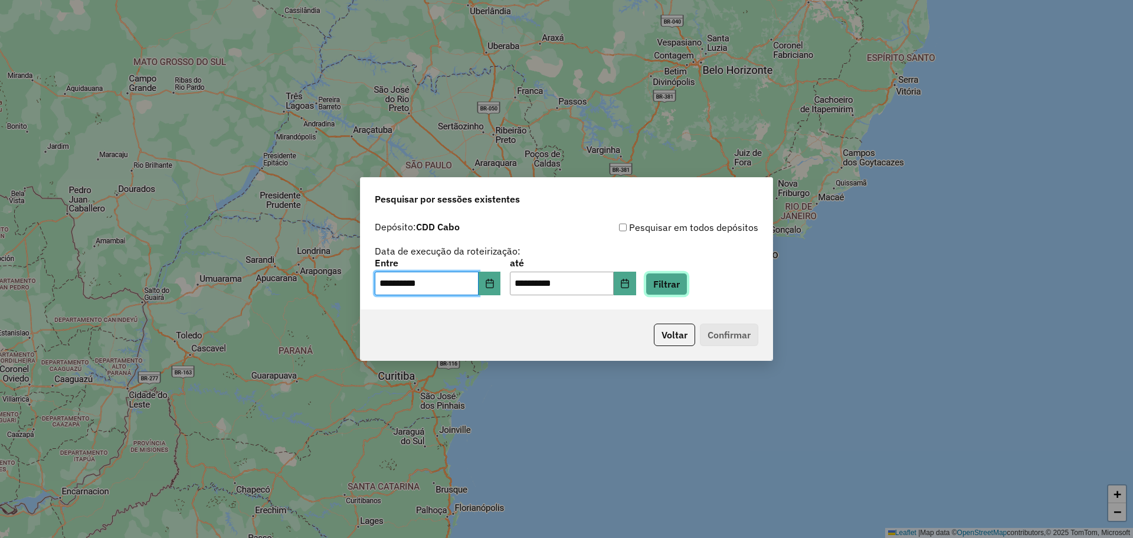
click at [688, 274] on button "Filtrar" at bounding box center [667, 284] width 42 height 22
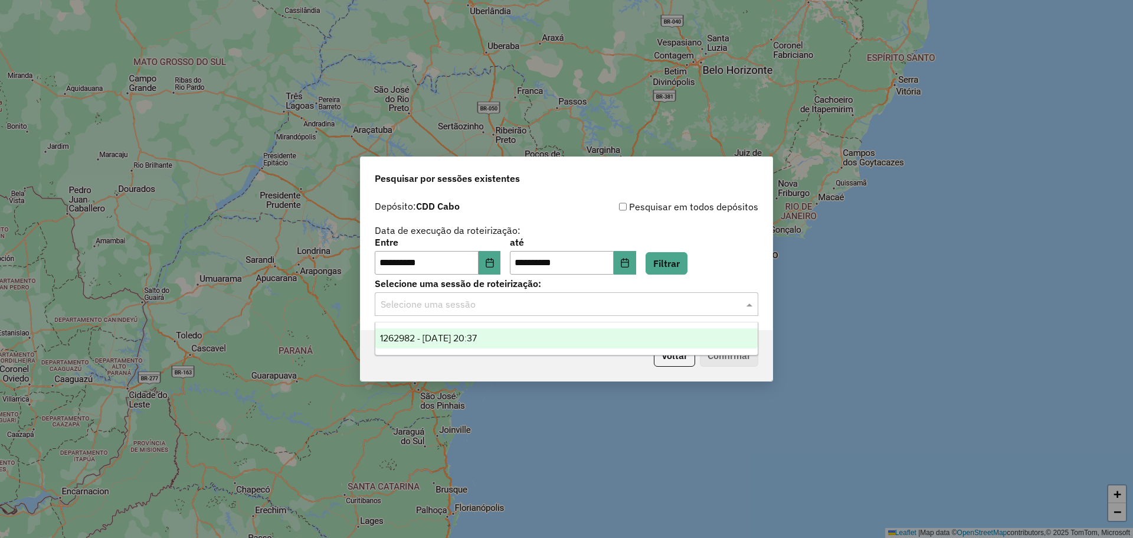
click at [545, 303] on input "text" at bounding box center [555, 304] width 348 height 14
click at [548, 332] on div "1262982 - [DATE] 20:37" at bounding box center [566, 338] width 382 height 20
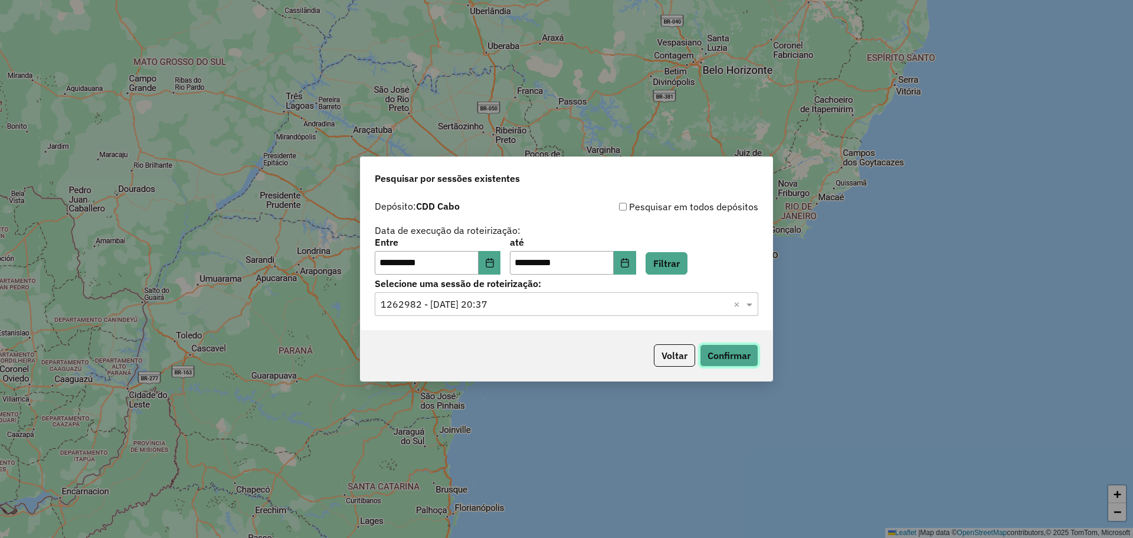
click at [715, 345] on button "Confirmar" at bounding box center [729, 355] width 58 height 22
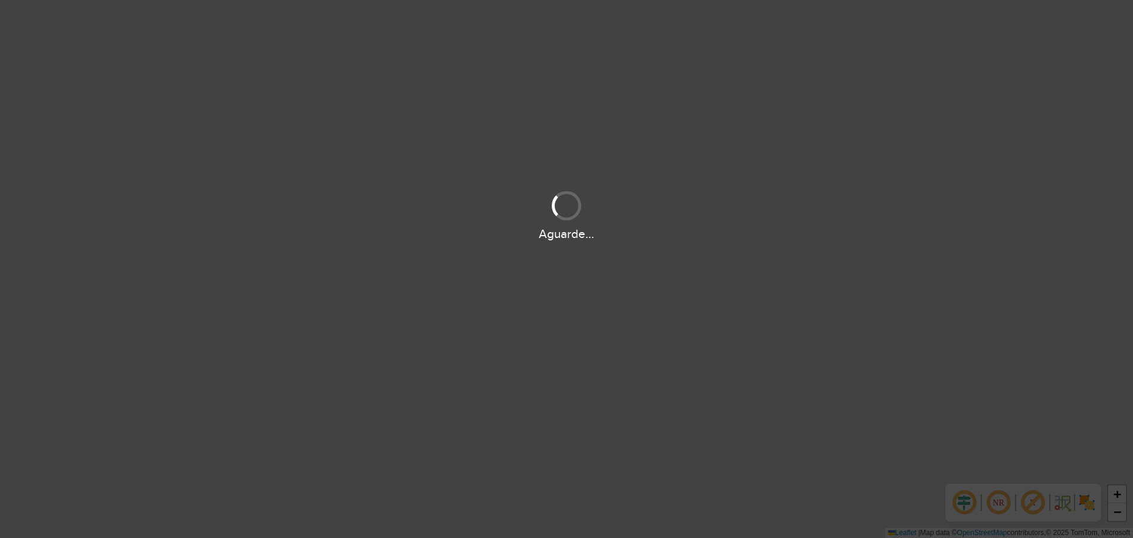
click at [368, 152] on div "+ − Leaflet | Map data © OpenStreetMap contributors,© 2025 TomTom, Microsoft" at bounding box center [566, 269] width 1133 height 538
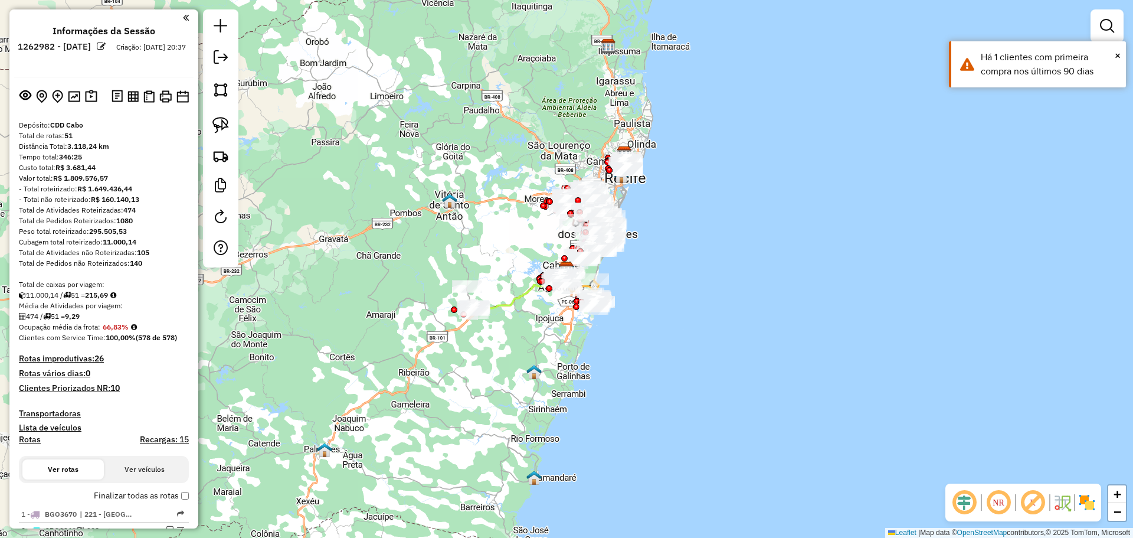
click at [368, 178] on div "Janela de atendimento Grade de atendimento Capacidade Transportadoras Veículos …" at bounding box center [566, 269] width 1133 height 538
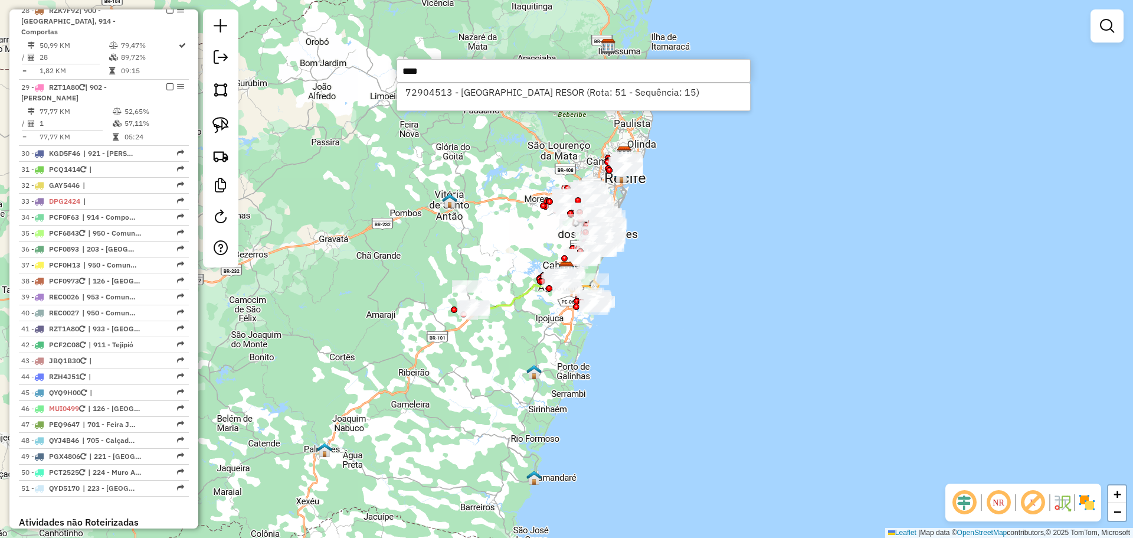
scroll to position [2184, 0]
click at [457, 73] on input "****" at bounding box center [574, 71] width 354 height 24
click at [457, 72] on input "****" at bounding box center [574, 71] width 354 height 24
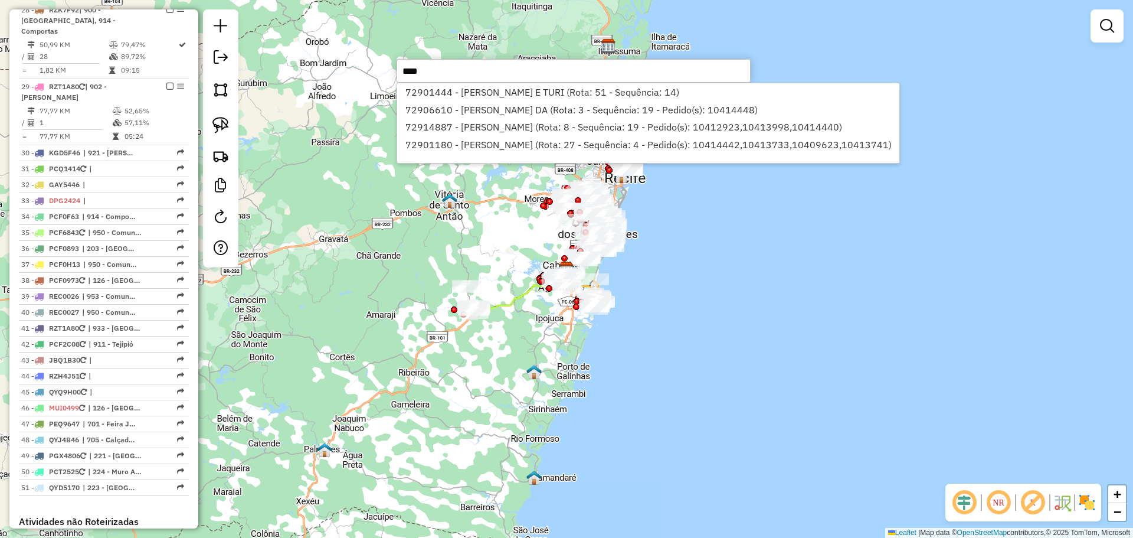
click at [455, 77] on input "****" at bounding box center [574, 71] width 354 height 24
click at [455, 76] on input "****" at bounding box center [574, 71] width 354 height 24
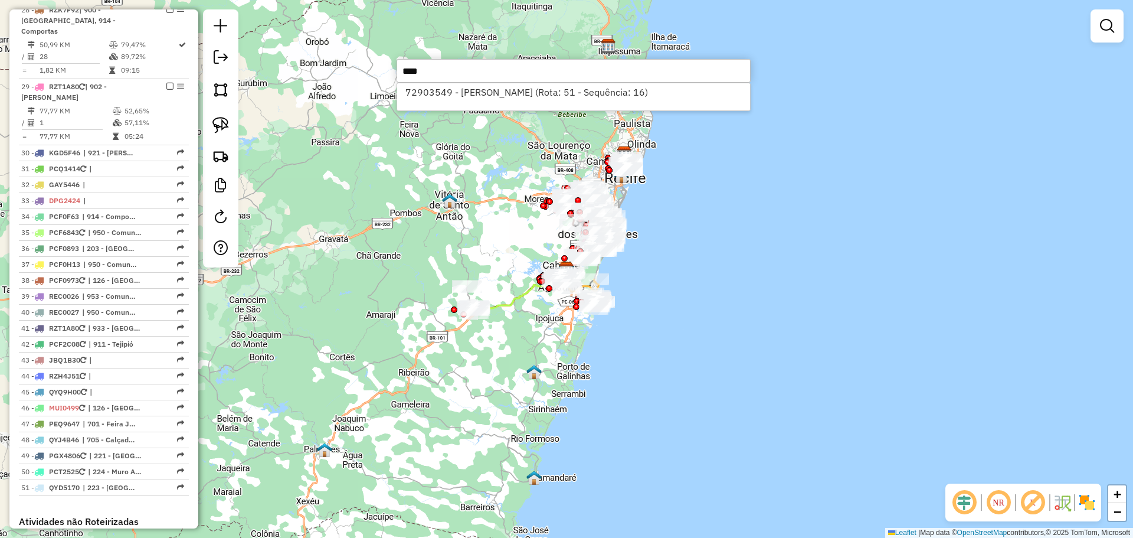
type input "****"
click at [122, 482] on span "| 223 - [GEOGRAPHIC_DATA], 224 - Muro Alto/[GEOGRAPHIC_DATA]" at bounding box center [110, 487] width 54 height 11
select select "**********"
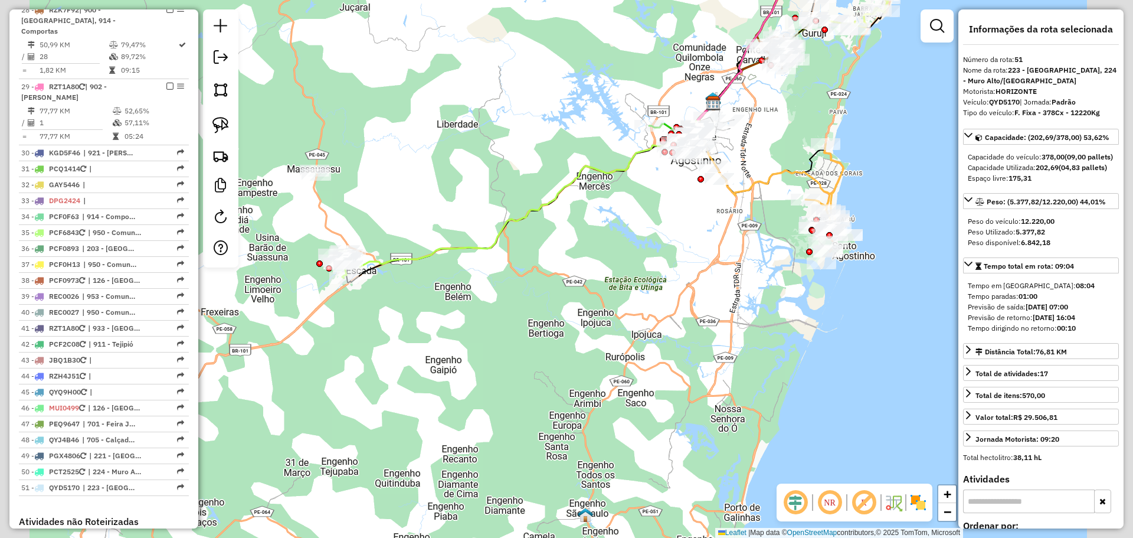
drag, startPoint x: 785, startPoint y: 244, endPoint x: 531, endPoint y: 259, distance: 254.8
click at [623, 226] on div "Janela de atendimento Grade de atendimento Capacidade Transportadoras Veículos …" at bounding box center [566, 269] width 1133 height 538
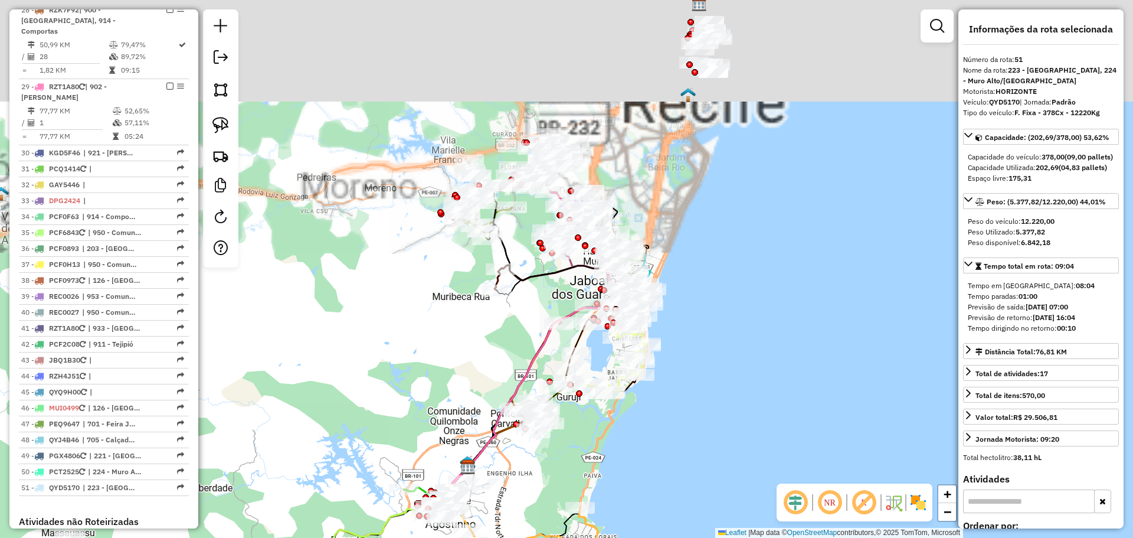
drag, startPoint x: 692, startPoint y: 140, endPoint x: 690, endPoint y: 254, distance: 113.4
click at [725, 296] on div "Janela de atendimento Grade de atendimento Capacidade Transportadoras Veículos …" at bounding box center [566, 269] width 1133 height 538
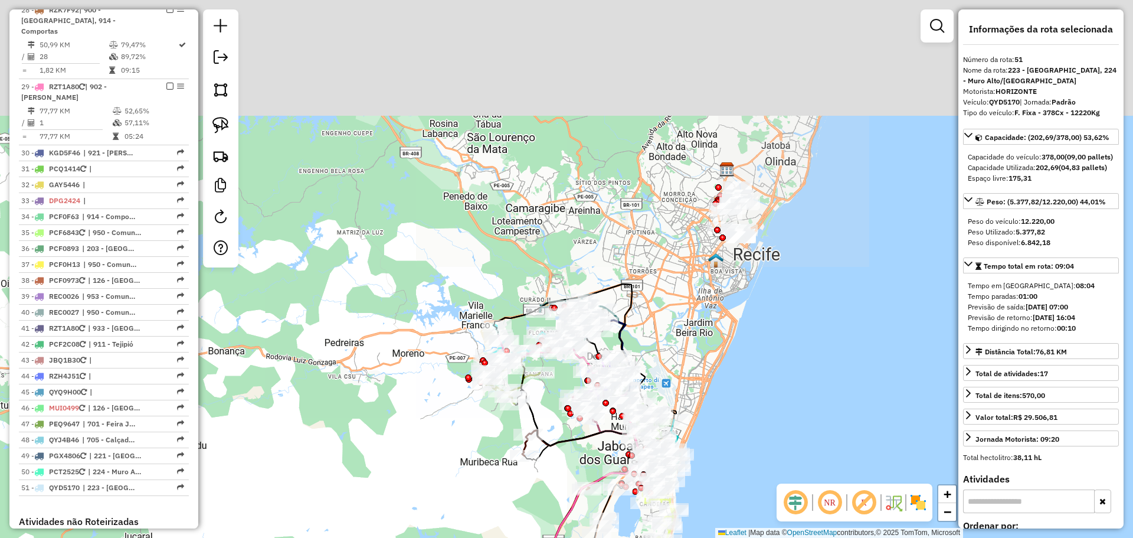
drag, startPoint x: 653, startPoint y: 175, endPoint x: 682, endPoint y: 336, distance: 163.6
click at [682, 336] on div "Janela de atendimento Grade de atendimento Capacidade Transportadoras Veículos …" at bounding box center [566, 269] width 1133 height 538
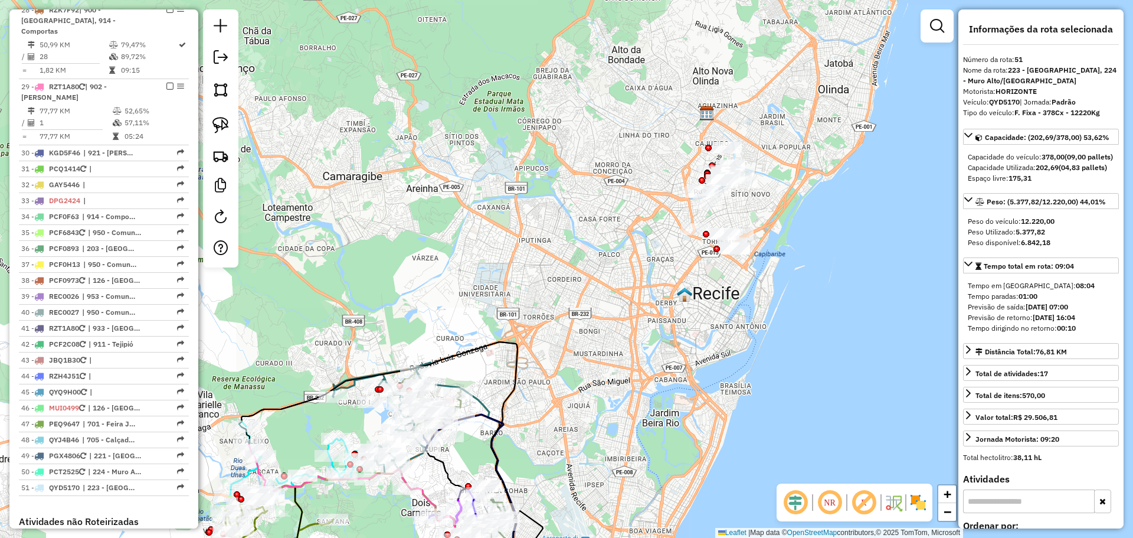
click at [685, 295] on img at bounding box center [684, 294] width 15 height 15
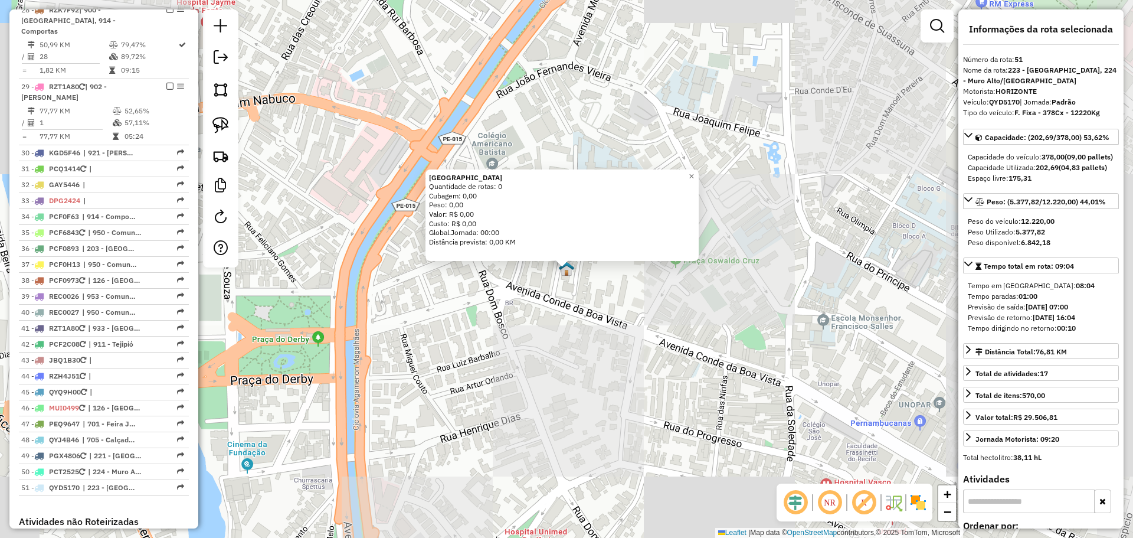
click at [783, 293] on div "Recife Quantidade de rotas: 0 Cubagem: 0,00 Peso: 0,00 Valor: R$ 0,00 Custo: R$…" at bounding box center [566, 269] width 1133 height 538
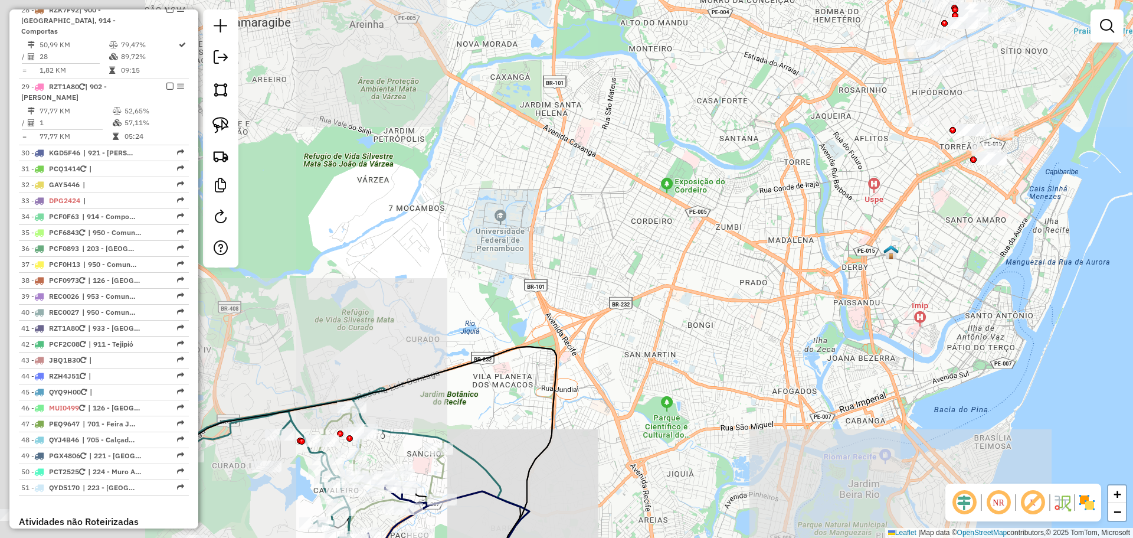
drag, startPoint x: 573, startPoint y: 332, endPoint x: 795, endPoint y: 261, distance: 232.8
click at [795, 263] on div "Janela de atendimento Grade de atendimento Capacidade Transportadoras Veículos …" at bounding box center [566, 269] width 1133 height 538
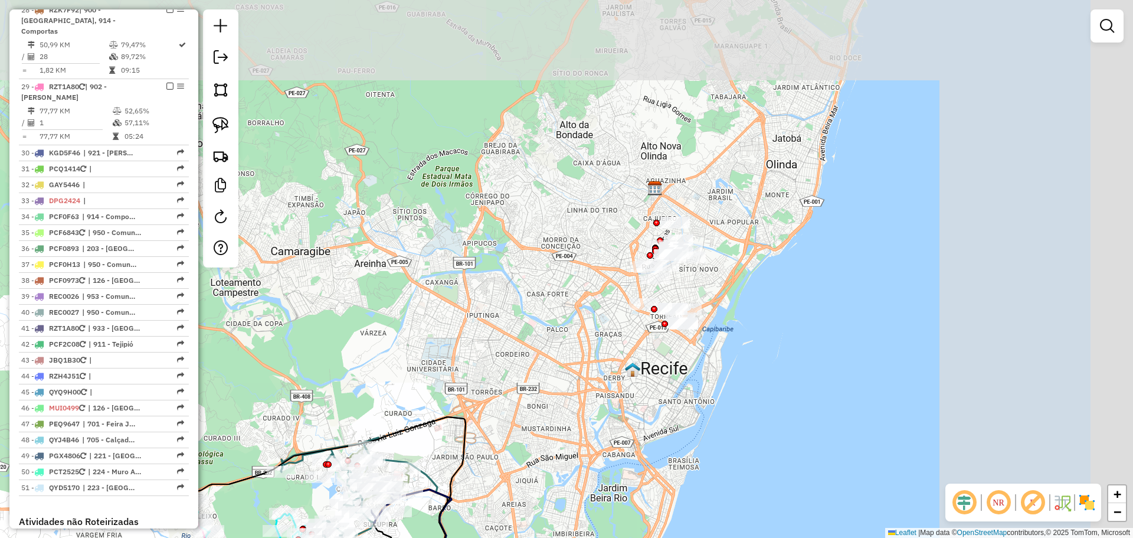
drag, startPoint x: 806, startPoint y: 126, endPoint x: 635, endPoint y: 246, distance: 208.9
click at [604, 240] on div "Janela de atendimento Grade de atendimento Capacidade Transportadoras Veículos …" at bounding box center [566, 269] width 1133 height 538
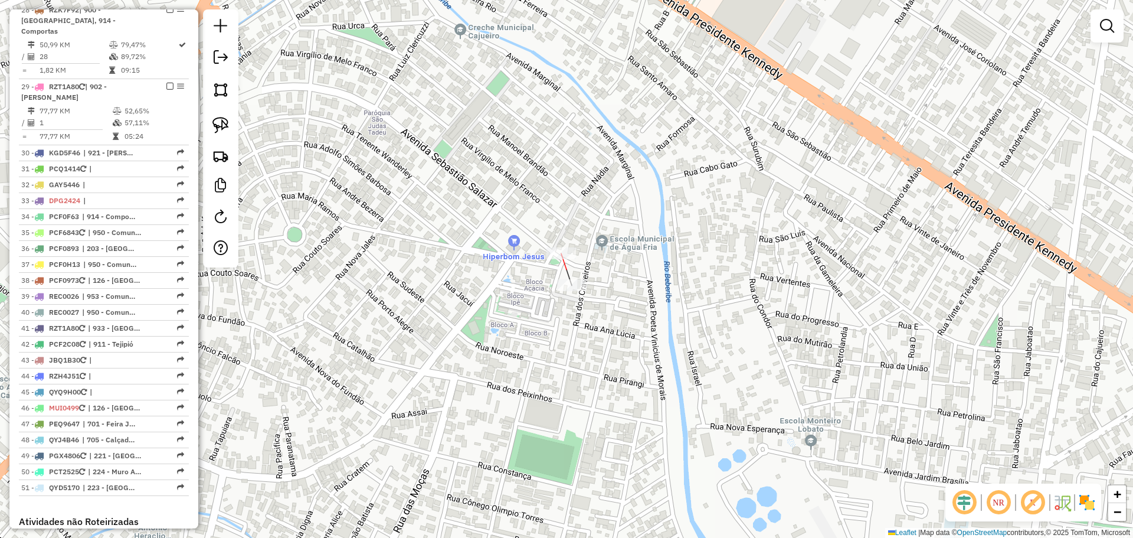
click at [565, 259] on div at bounding box center [562, 253] width 30 height 12
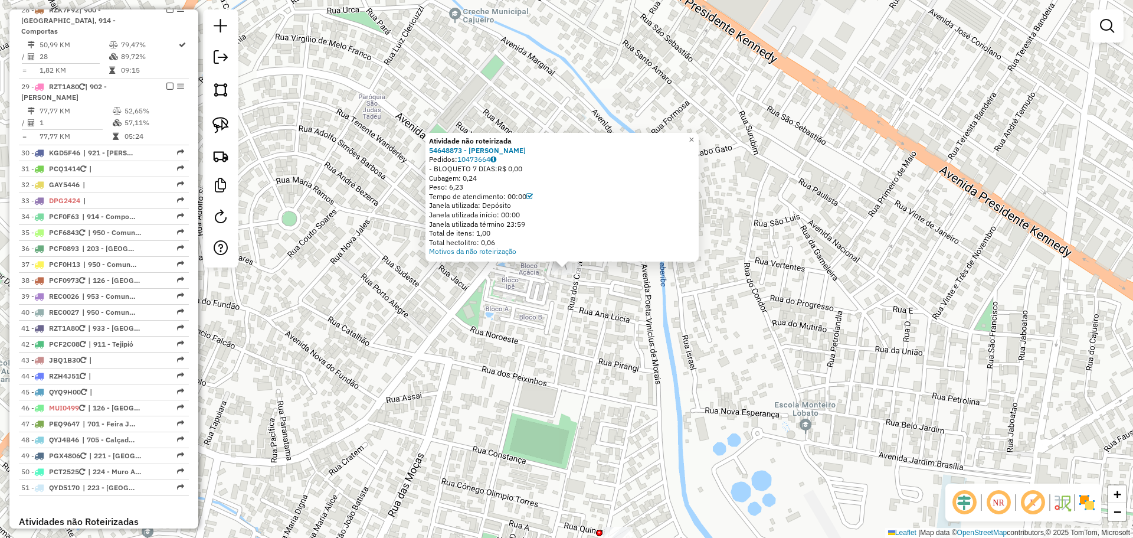
click at [541, 346] on div "Atividade não roteirizada 54648873 - [PERSON_NAME]: 10473664 - BLOQUETO 7 DIAS:…" at bounding box center [566, 269] width 1133 height 538
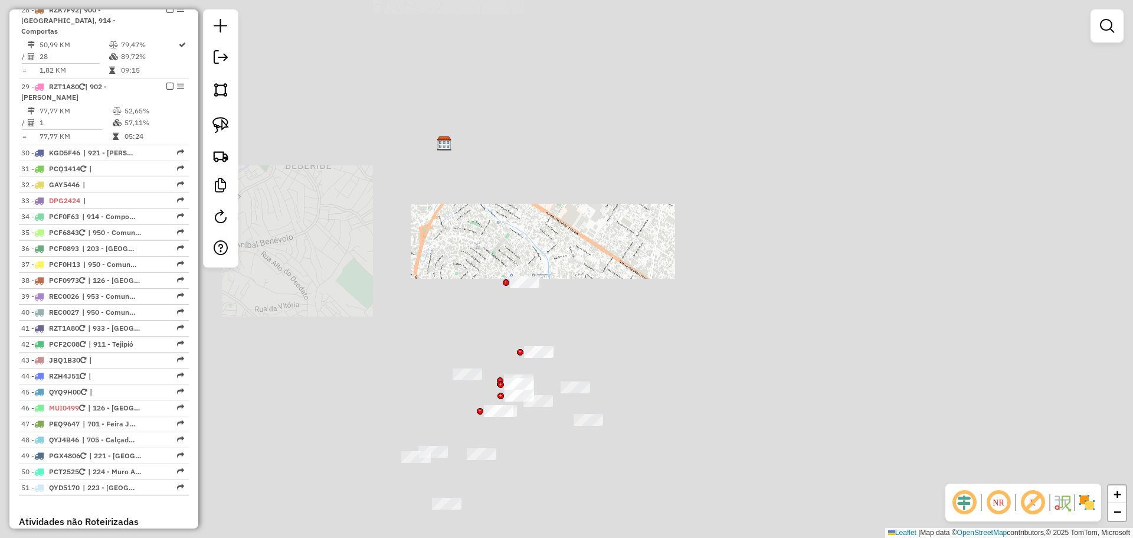
drag, startPoint x: 519, startPoint y: 424, endPoint x: 511, endPoint y: 306, distance: 118.3
click at [511, 306] on div "Janela de atendimento Grade de atendimento Capacidade Transportadoras Veículos …" at bounding box center [566, 269] width 1133 height 538
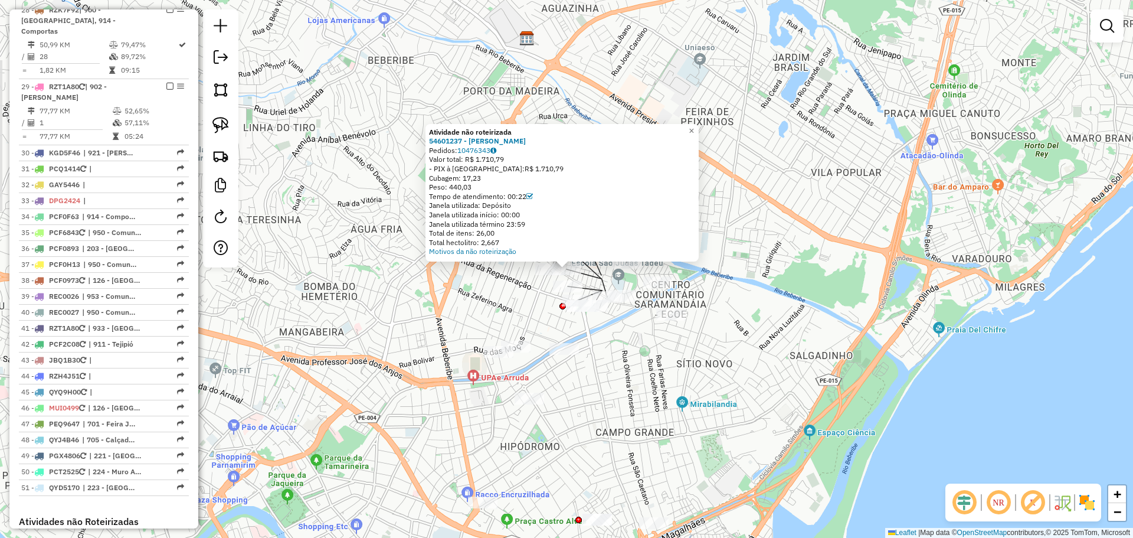
click at [527, 323] on div "Atividade não roteirizada 54601237 - [PERSON_NAME]: 10476343 Valor total: R$ 1.…" at bounding box center [566, 269] width 1133 height 538
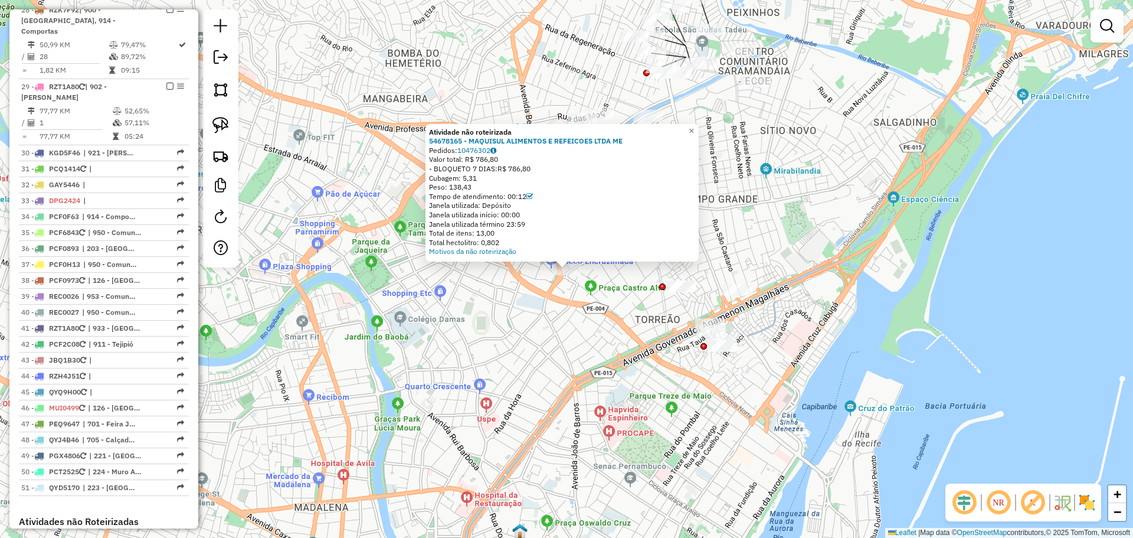
click at [554, 398] on div "Atividade não roteirizada 54678165 - MAQUISUL ALIMENTOS E REFEICOES LTDA ME Ped…" at bounding box center [566, 269] width 1133 height 538
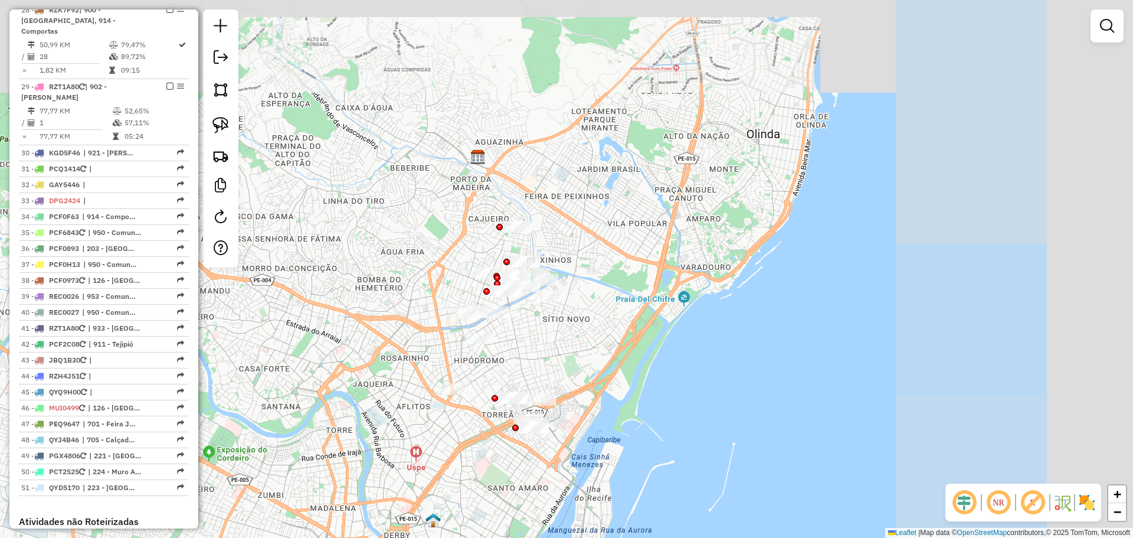
drag, startPoint x: 485, startPoint y: 269, endPoint x: 386, endPoint y: 378, distance: 147.5
click at [386, 378] on div "Janela de atendimento Grade de atendimento Capacidade Transportadoras Veículos …" at bounding box center [566, 269] width 1133 height 538
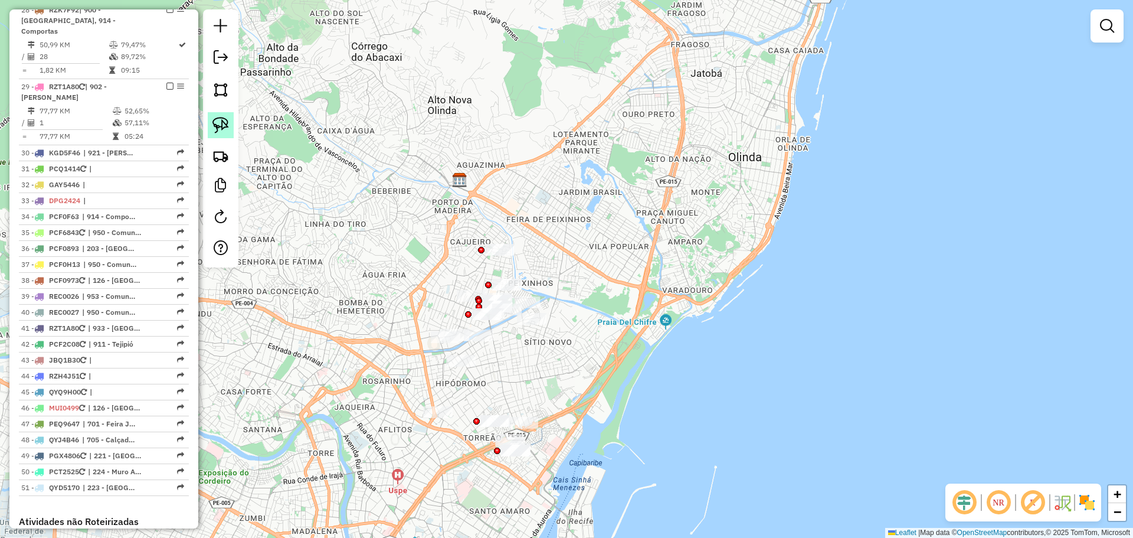
drag, startPoint x: 226, startPoint y: 109, endPoint x: 221, endPoint y: 115, distance: 7.6
click at [226, 109] on div at bounding box center [220, 138] width 35 height 258
click at [219, 120] on img at bounding box center [220, 125] width 17 height 17
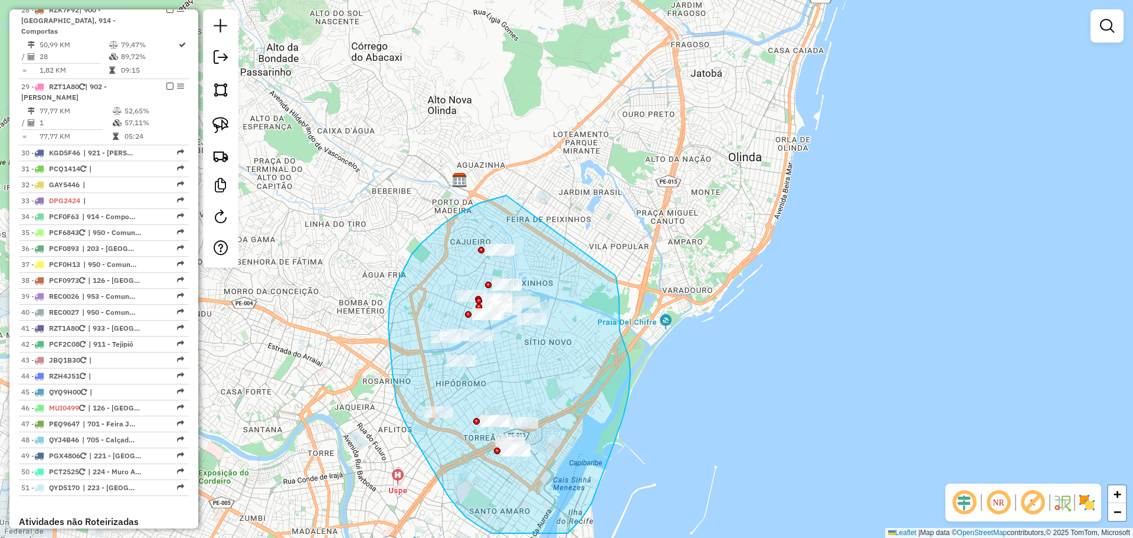
drag, startPoint x: 506, startPoint y: 195, endPoint x: 614, endPoint y: 273, distance: 133.2
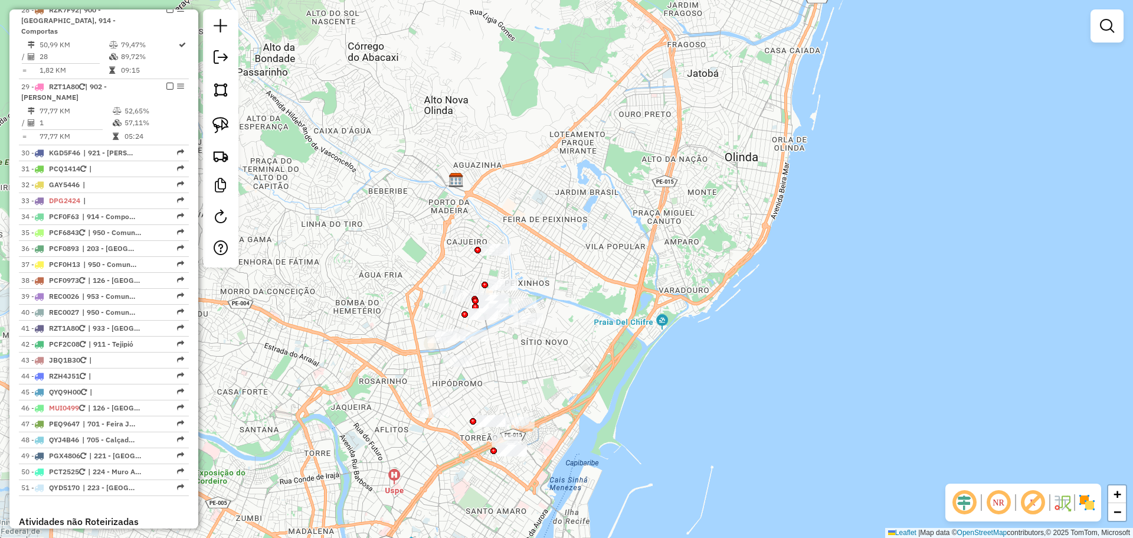
drag, startPoint x: 581, startPoint y: 230, endPoint x: 549, endPoint y: 181, distance: 59.3
click at [550, 176] on div "Janela de atendimento Grade de atendimento Capacidade Transportadoras Veículos …" at bounding box center [566, 269] width 1133 height 538
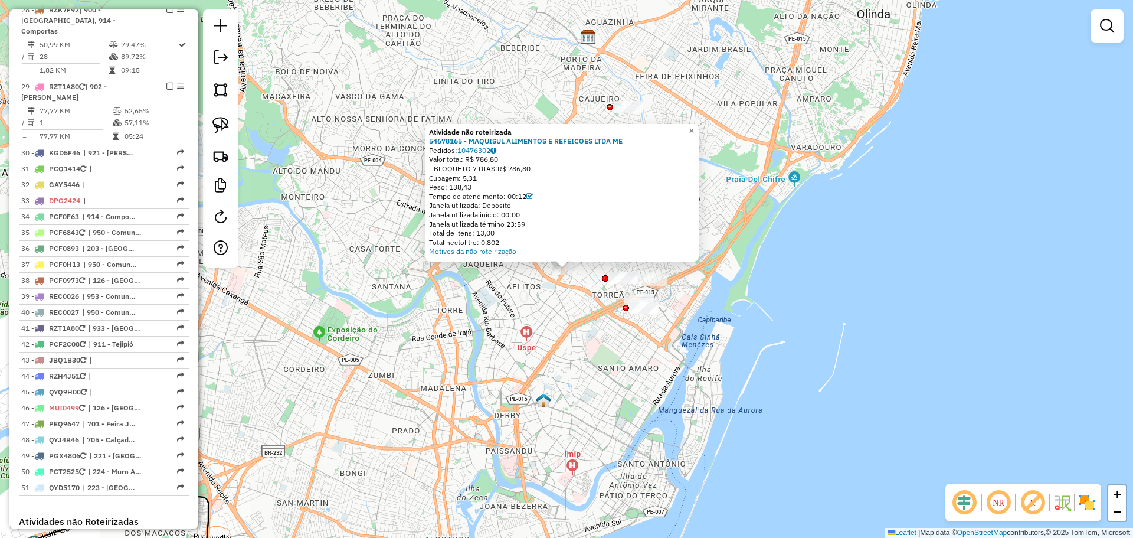
click at [996, 398] on div "Atividade não roteirizada 54678165 - MAQUISUL ALIMENTOS E REFEICOES LTDA ME Ped…" at bounding box center [566, 269] width 1133 height 538
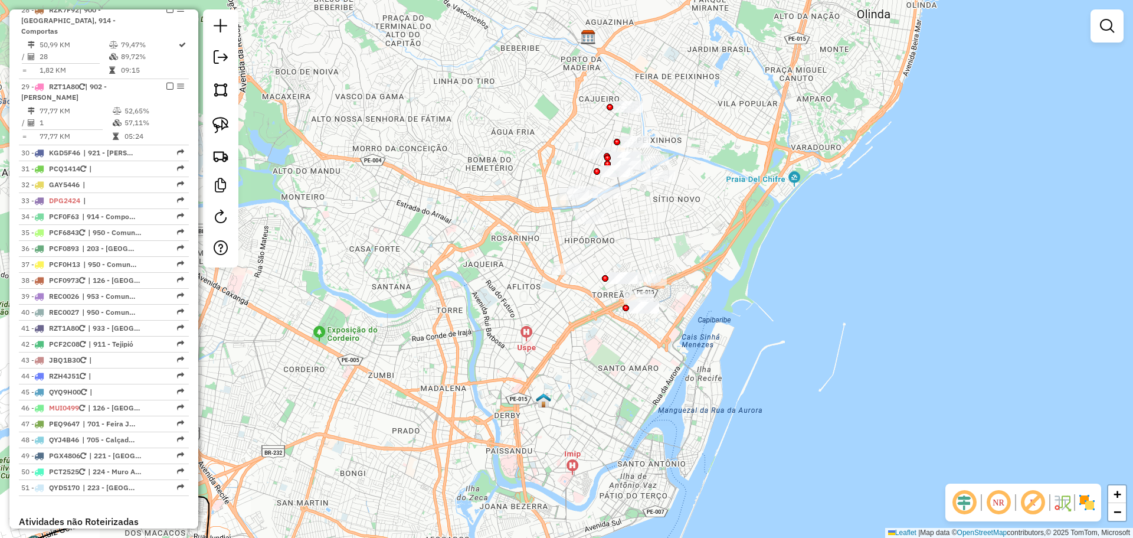
drag, startPoint x: 220, startPoint y: 120, endPoint x: 234, endPoint y: 116, distance: 14.6
click at [220, 119] on img at bounding box center [220, 125] width 17 height 17
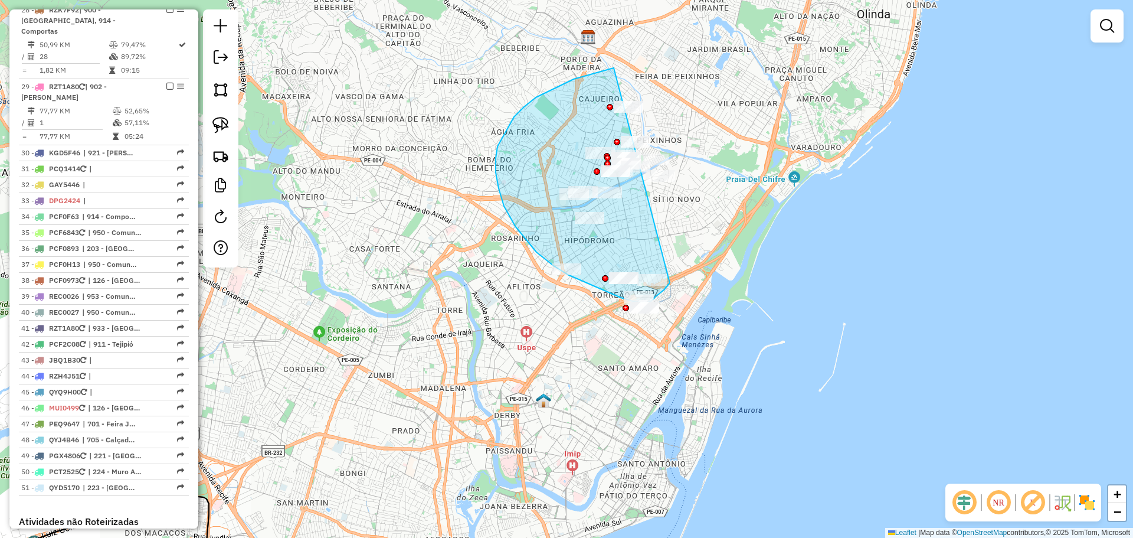
drag, startPoint x: 614, startPoint y: 68, endPoint x: 670, endPoint y: 283, distance: 222.1
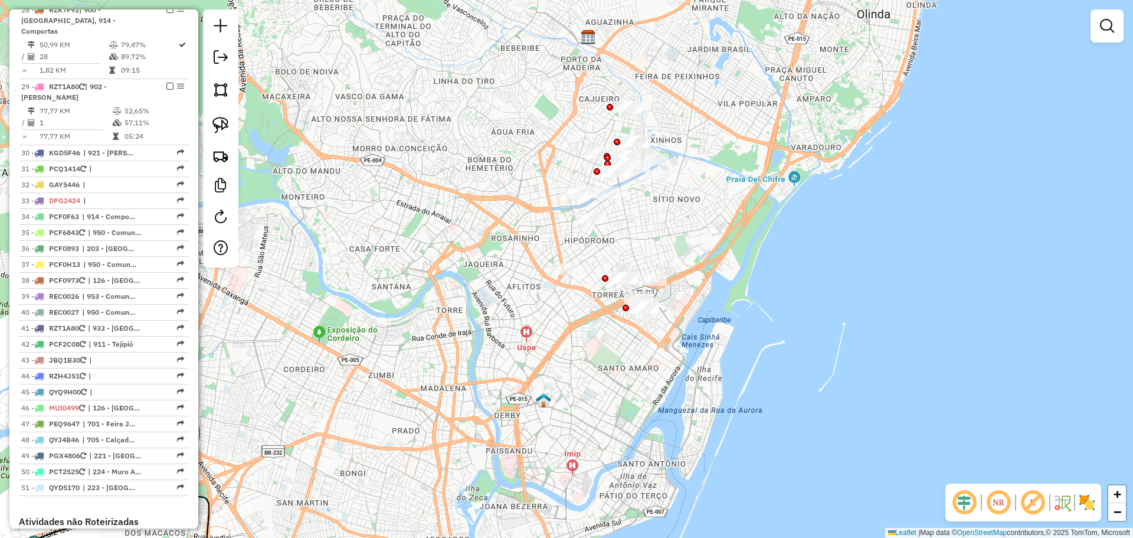
drag, startPoint x: 231, startPoint y: 115, endPoint x: 426, endPoint y: 89, distance: 197.2
click at [231, 116] on link at bounding box center [221, 125] width 26 height 26
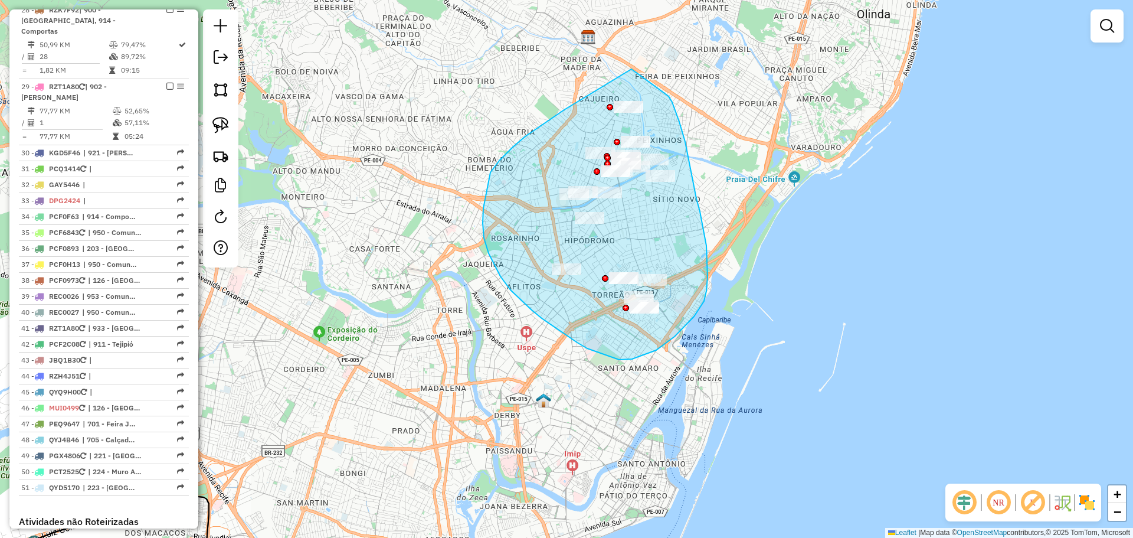
drag, startPoint x: 632, startPoint y: 69, endPoint x: 669, endPoint y: 96, distance: 46.0
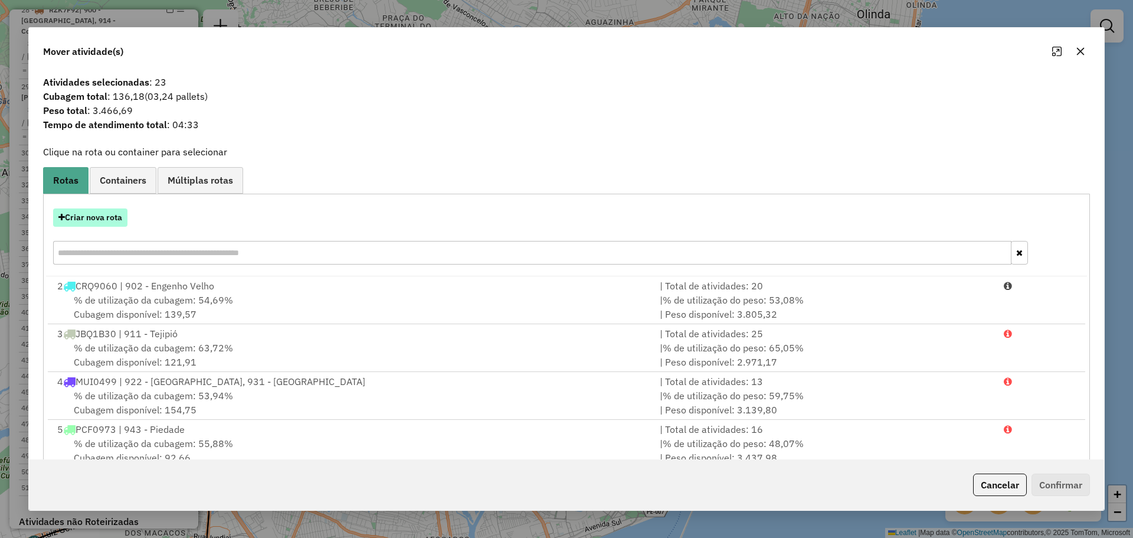
click at [107, 218] on button "Criar nova rota" at bounding box center [90, 217] width 74 height 18
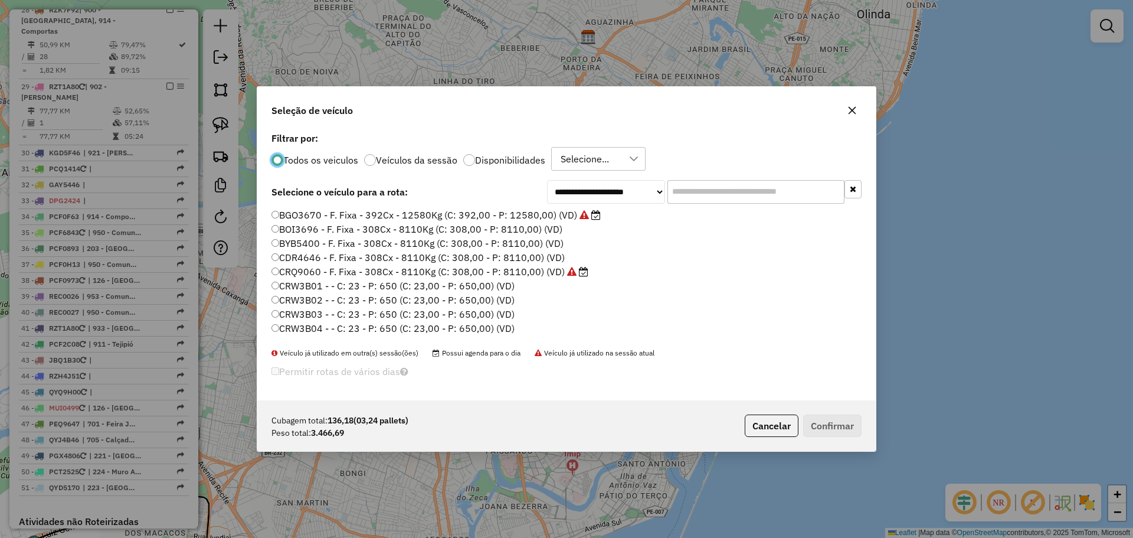
scroll to position [6, 4]
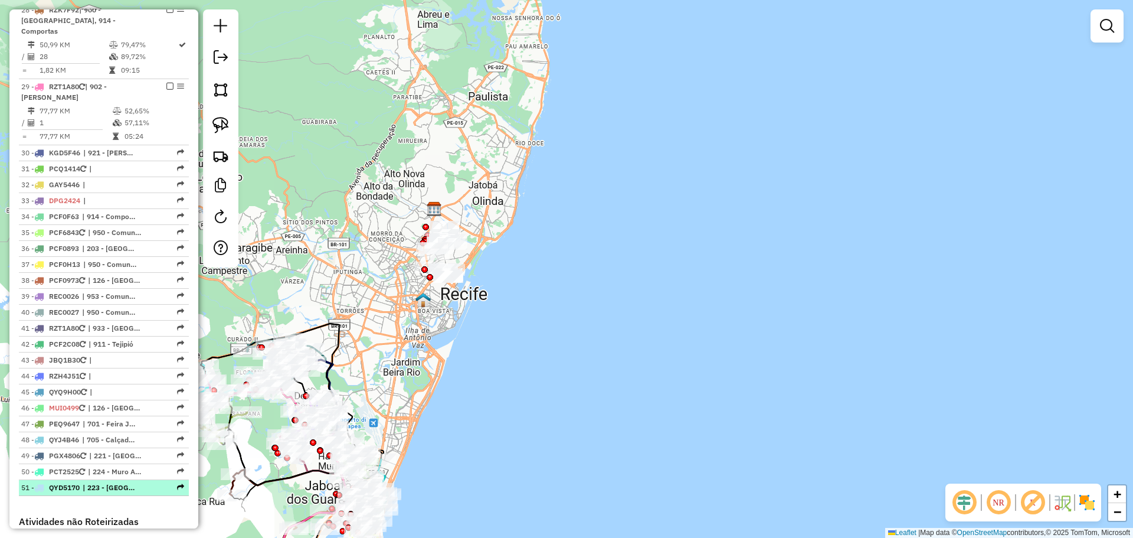
click at [67, 482] on div "51 - QYD5170 | 223 - [GEOGRAPHIC_DATA], 224 - [GEOGRAPHIC_DATA]/[GEOGRAPHIC_DAT…" at bounding box center [83, 487] width 125 height 11
select select "**********"
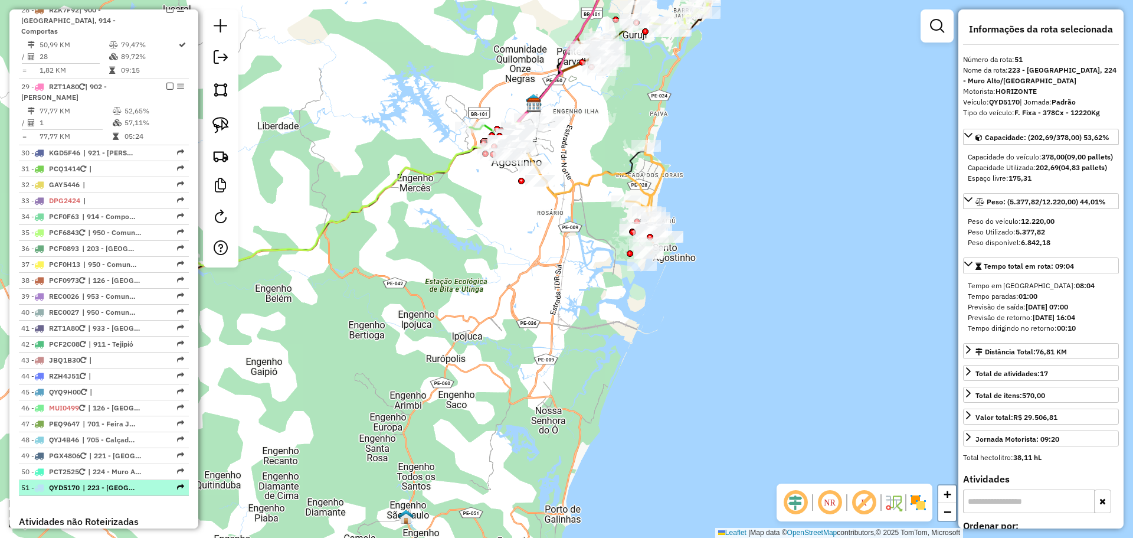
click at [168, 483] on div at bounding box center [166, 486] width 35 height 7
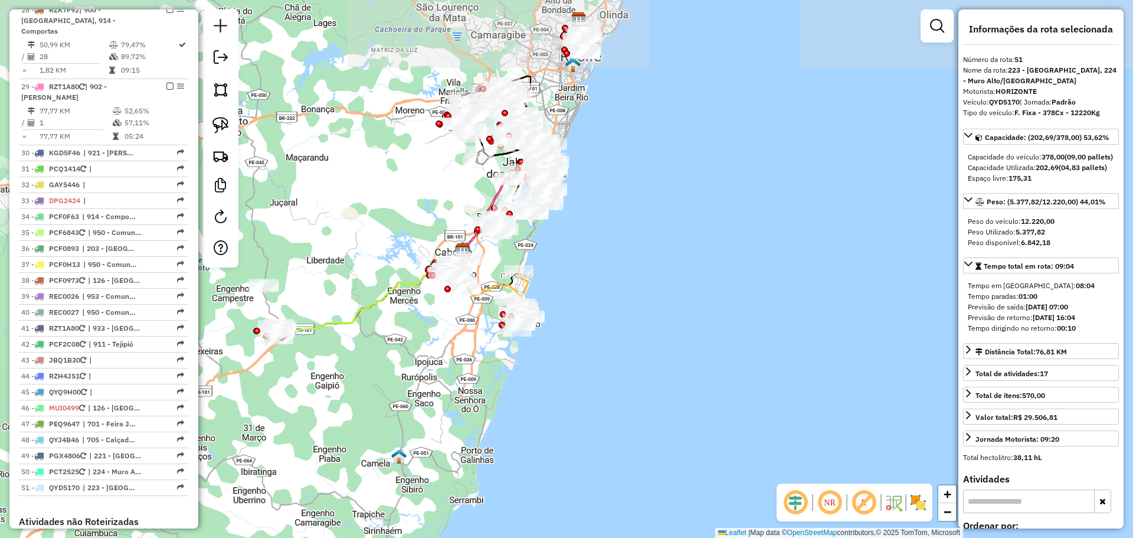
drag, startPoint x: 384, startPoint y: 147, endPoint x: 394, endPoint y: 221, distance: 75.0
click at [394, 221] on div "Janela de atendimento Grade de atendimento Capacidade Transportadoras Veículos …" at bounding box center [566, 269] width 1133 height 538
